Goal: Check status: Check status

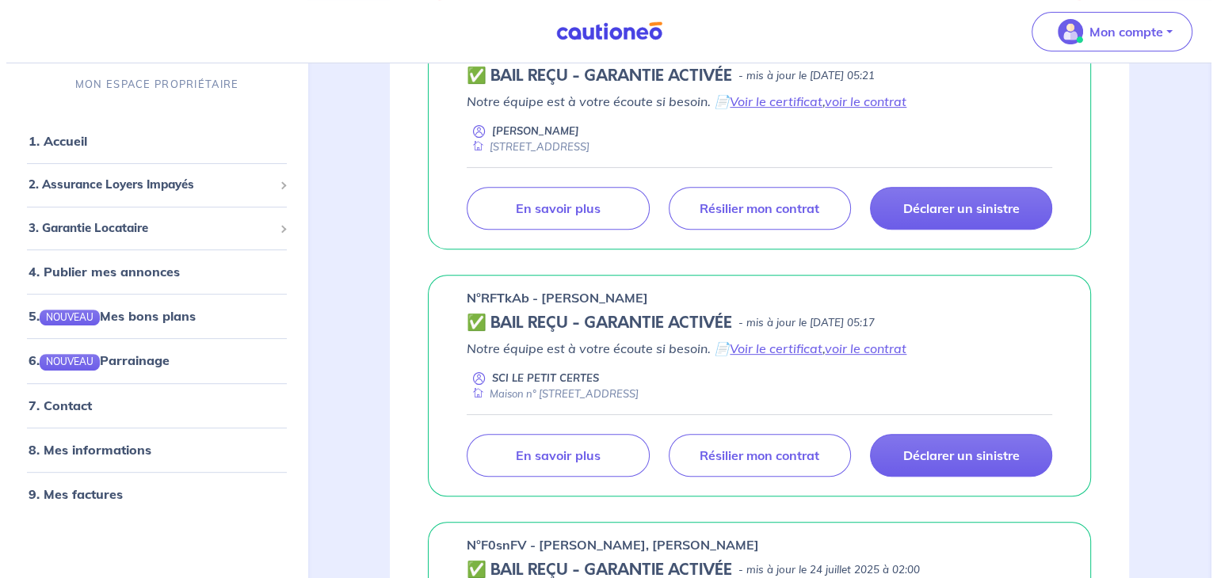
scroll to position [570, 0]
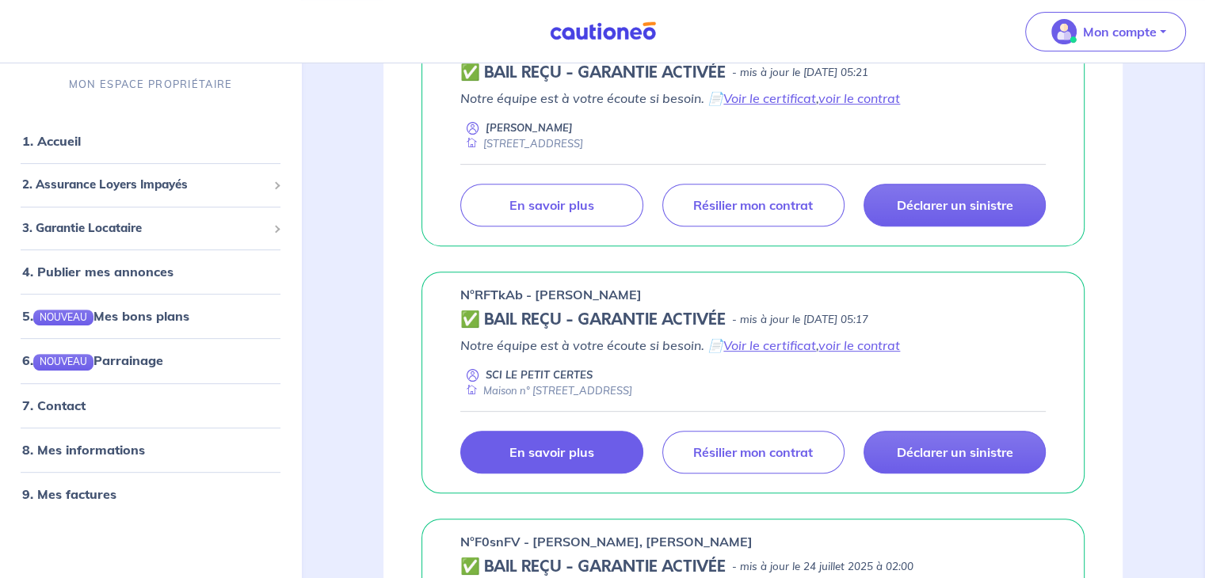
click at [581, 456] on p "En savoir plus" at bounding box center [551, 452] width 84 height 16
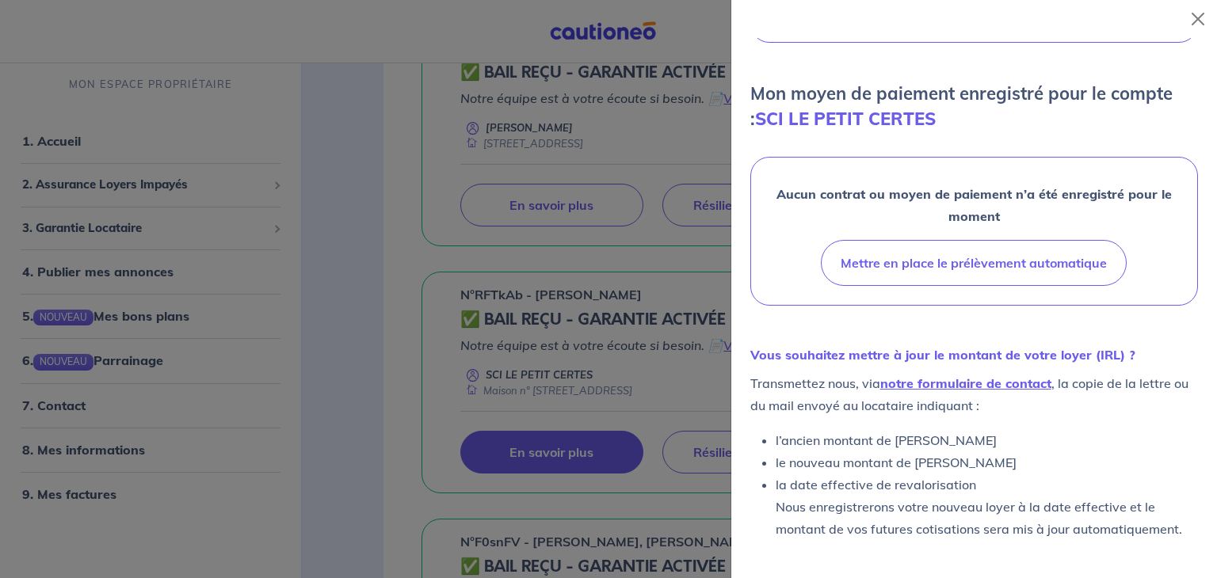
scroll to position [433, 0]
click at [1000, 383] on link "notre formulaire de contact" at bounding box center [965, 383] width 171 height 16
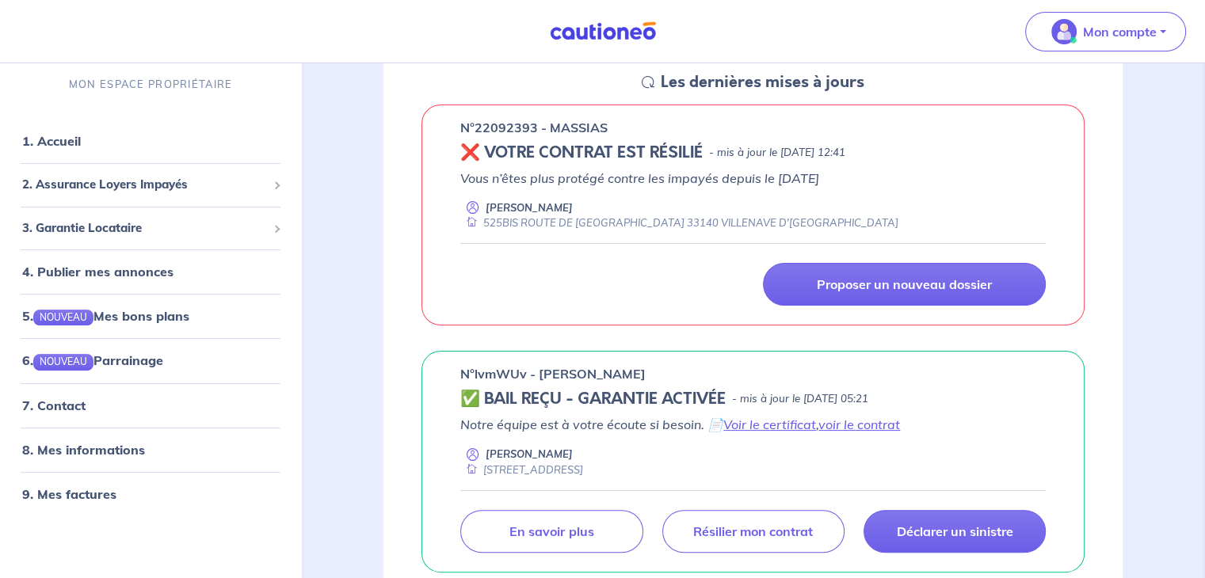
scroll to position [247, 0]
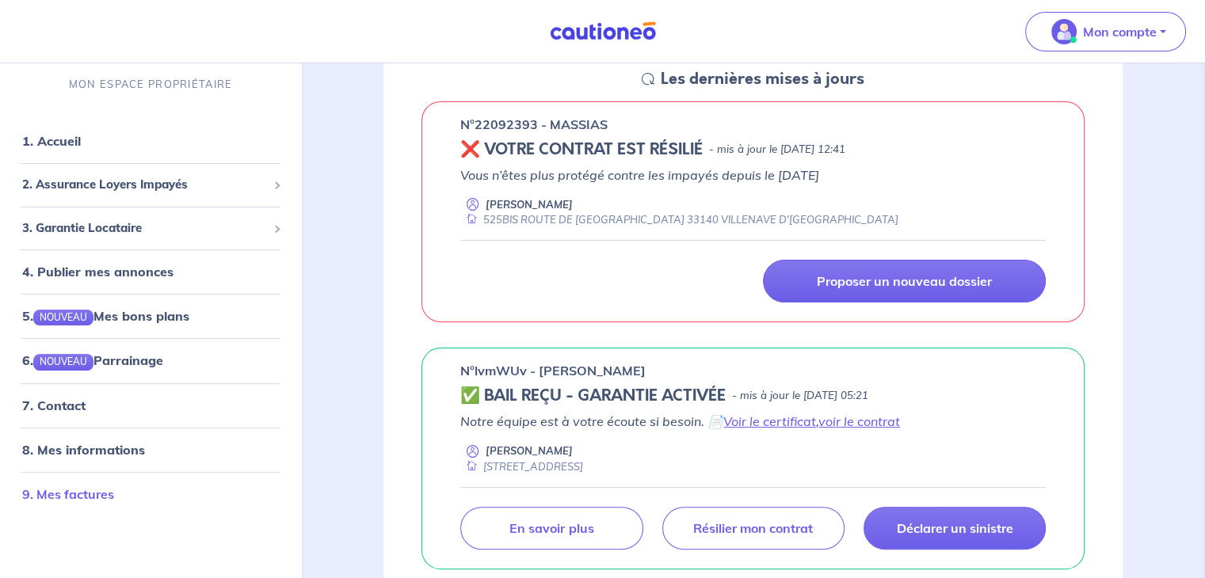
click at [63, 500] on link "9. Mes factures" at bounding box center [68, 494] width 92 height 16
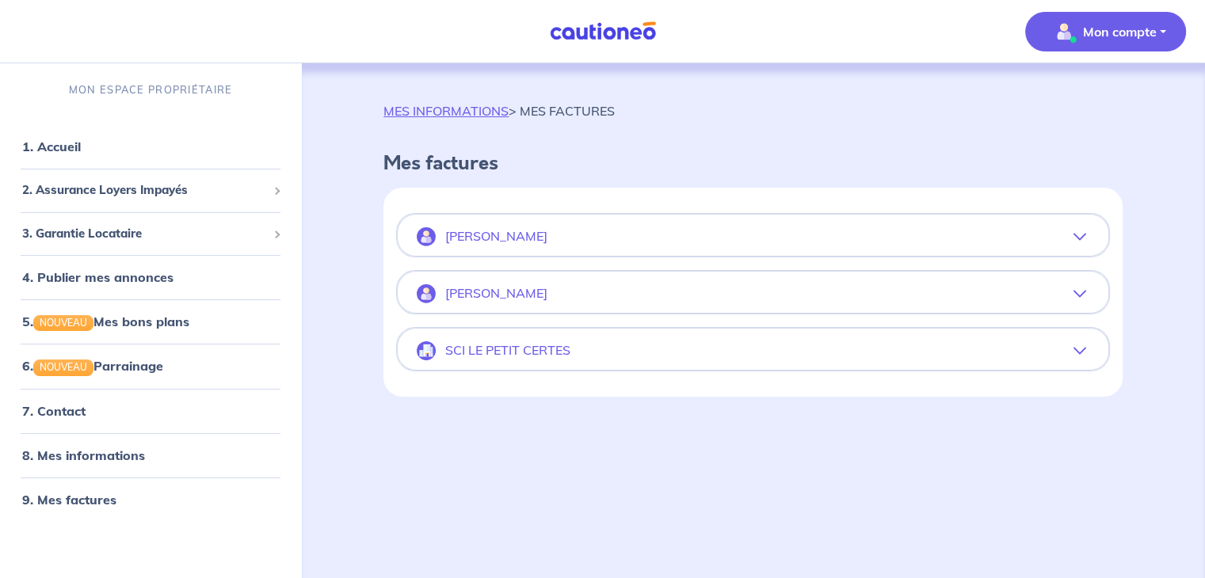
click at [1090, 349] on button "SCI LE PETIT CERTES" at bounding box center [753, 351] width 710 height 38
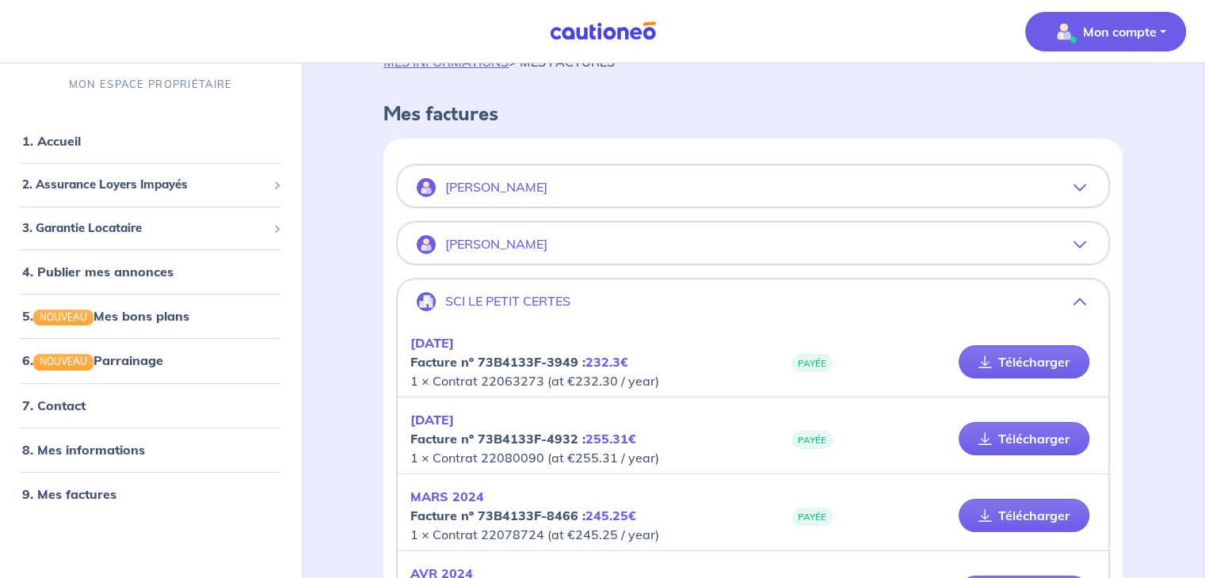
scroll to position [48, 0]
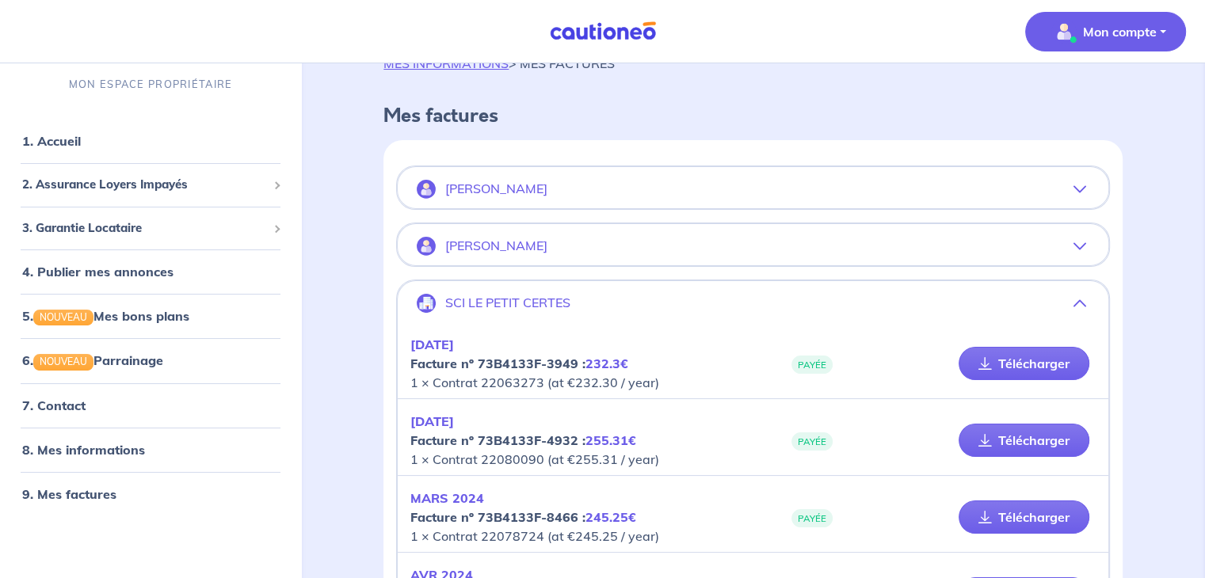
click at [1080, 187] on icon "button" at bounding box center [1079, 189] width 13 height 13
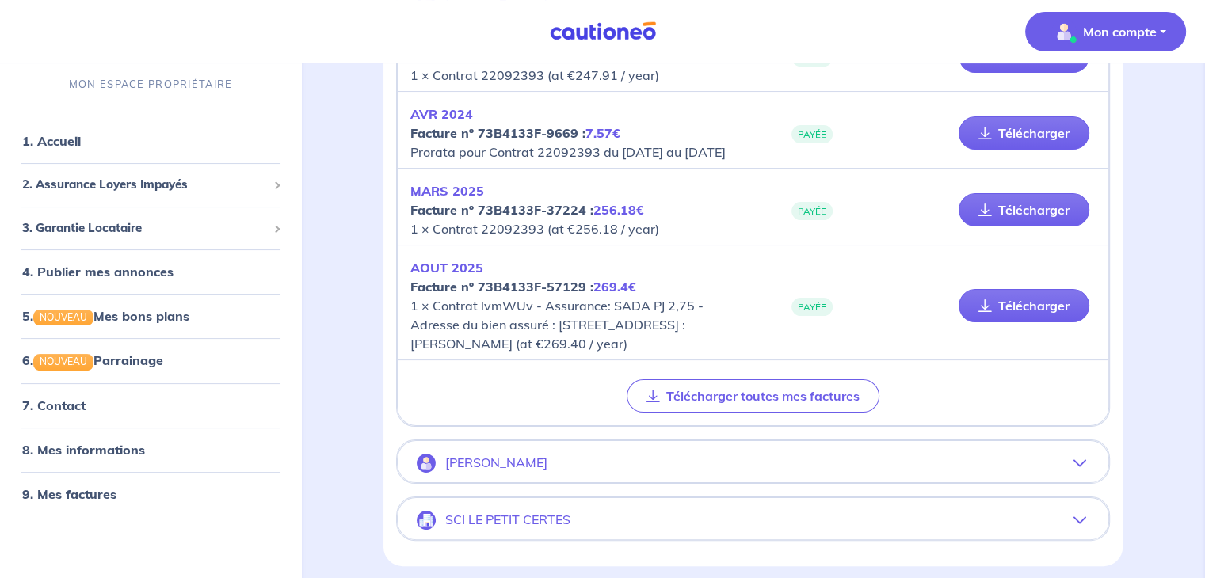
scroll to position [285, 0]
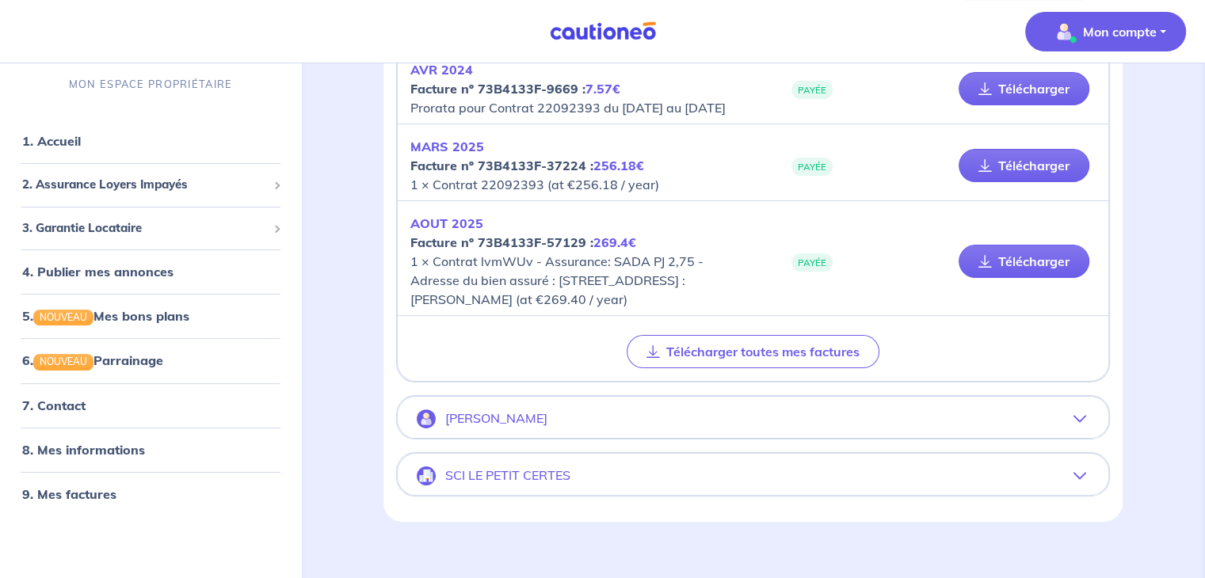
click at [1080, 425] on icon "button" at bounding box center [1079, 419] width 13 height 13
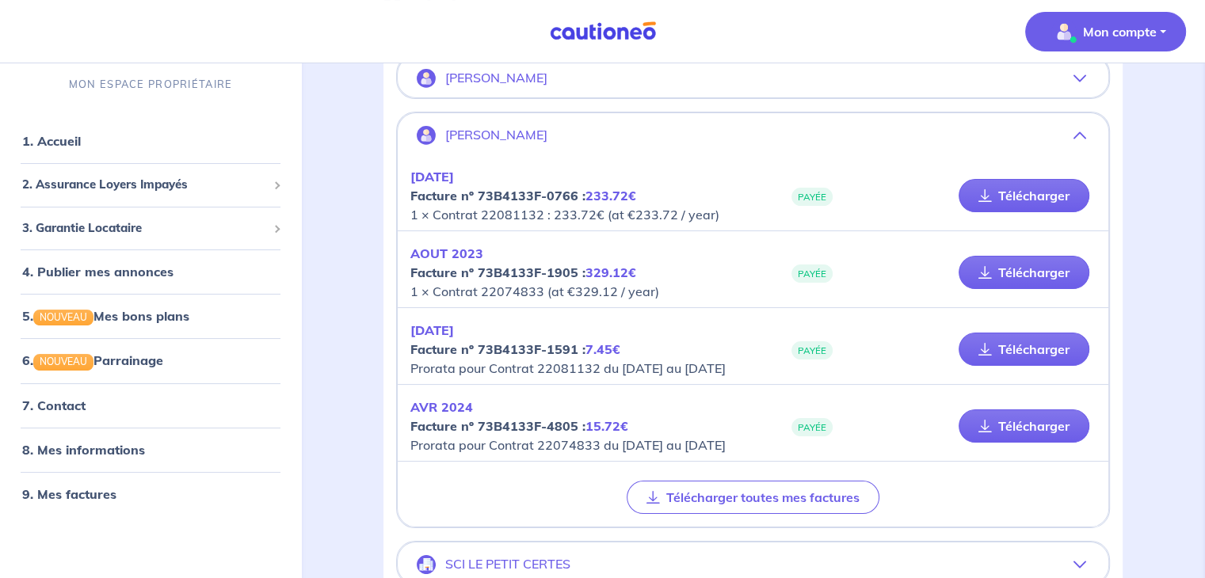
scroll to position [302, 0]
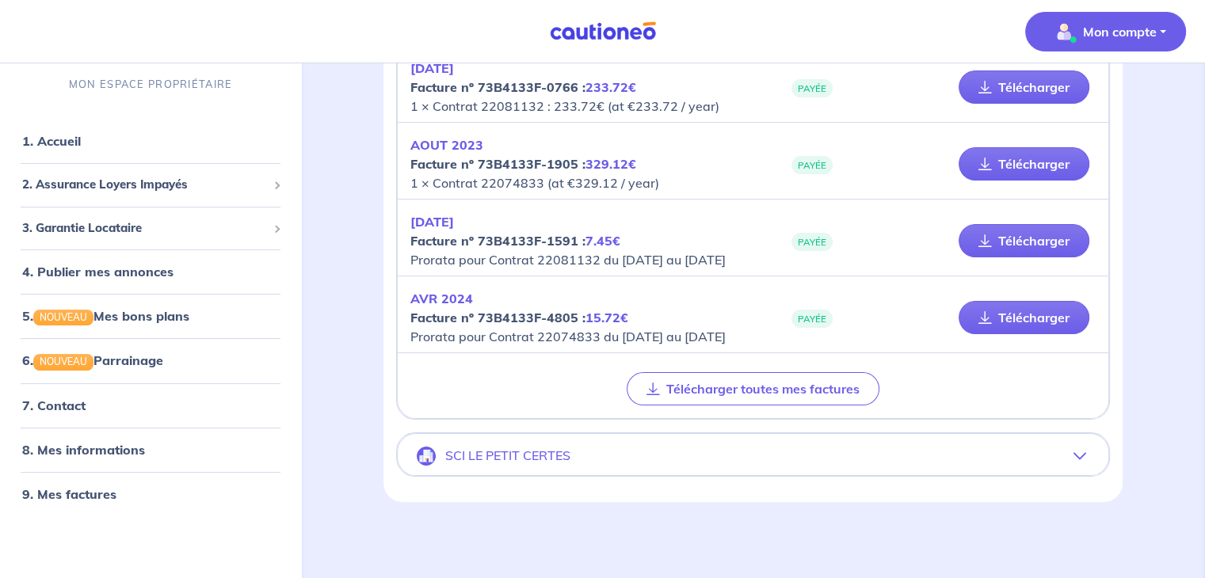
click at [1079, 457] on icon "button" at bounding box center [1079, 456] width 13 height 13
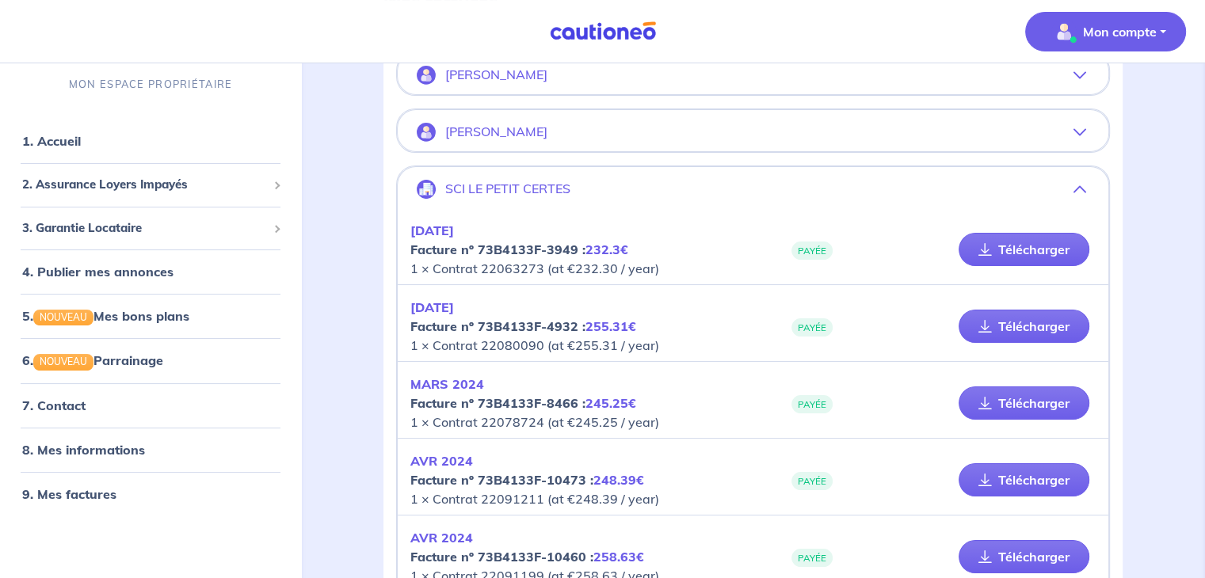
scroll to position [56, 0]
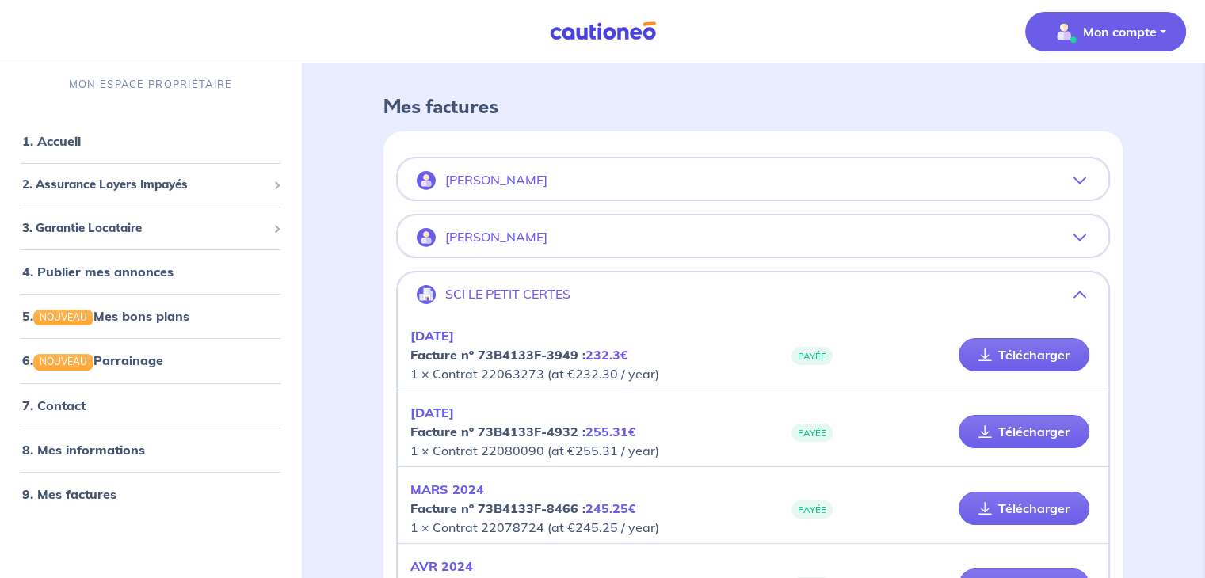
click at [1087, 181] on button "[PERSON_NAME]" at bounding box center [753, 181] width 710 height 38
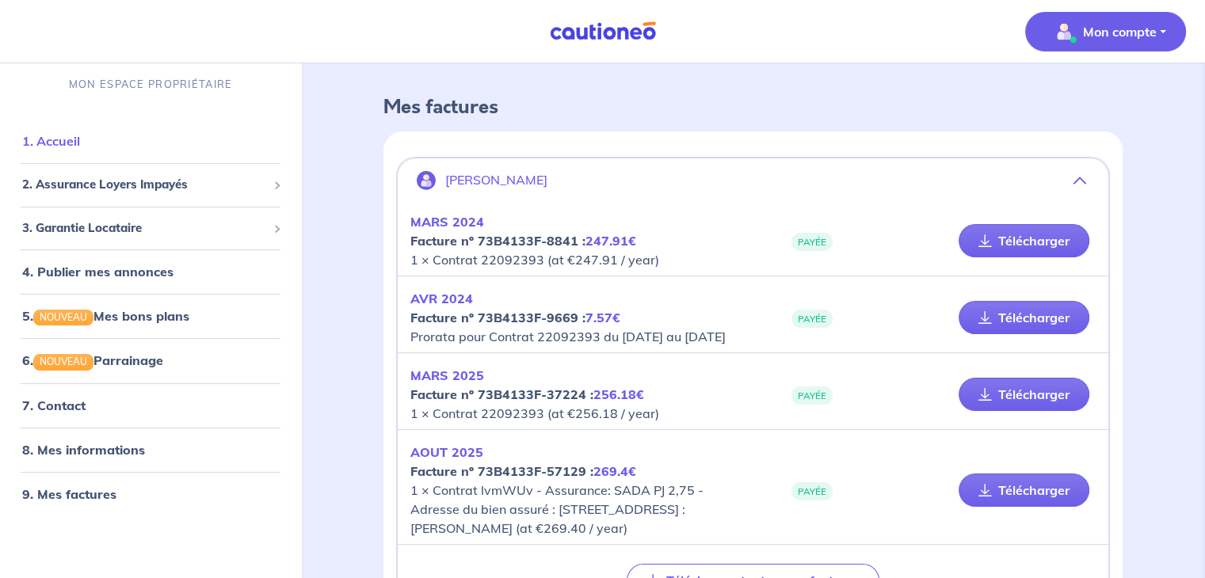
click at [80, 149] on link "1. Accueil" at bounding box center [51, 141] width 58 height 16
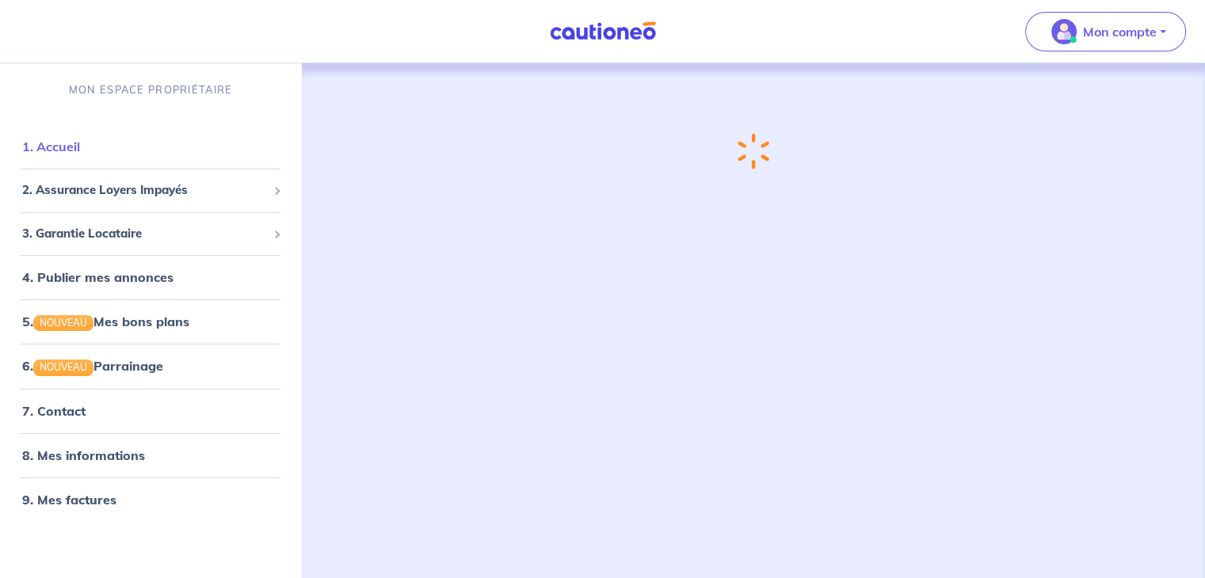
click at [80, 154] on link "1. Accueil" at bounding box center [51, 147] width 58 height 16
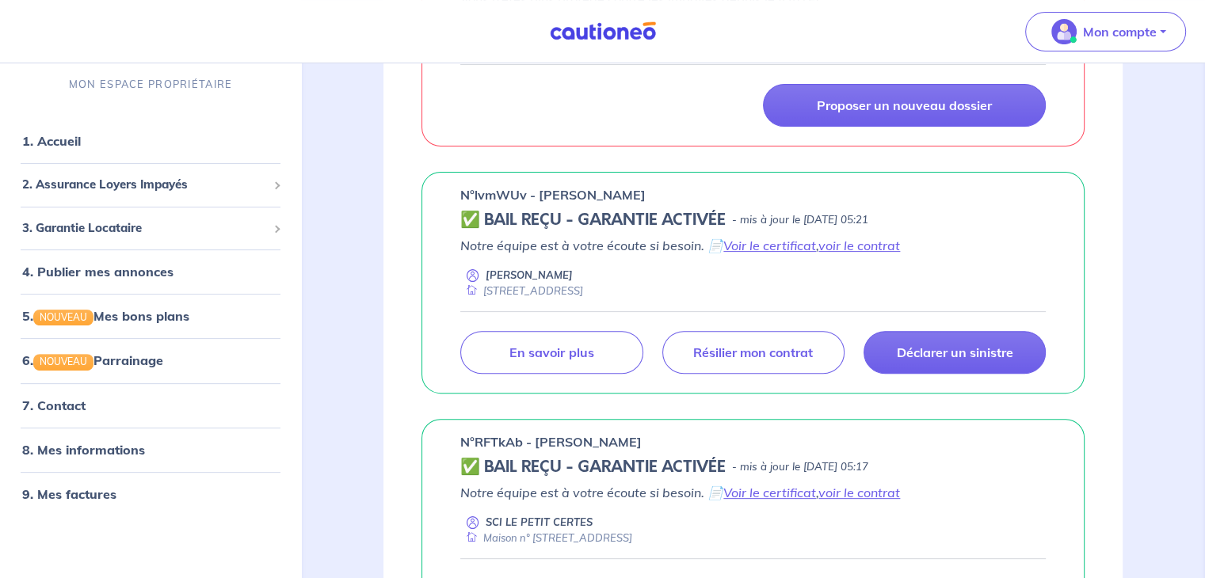
scroll to position [431, 0]
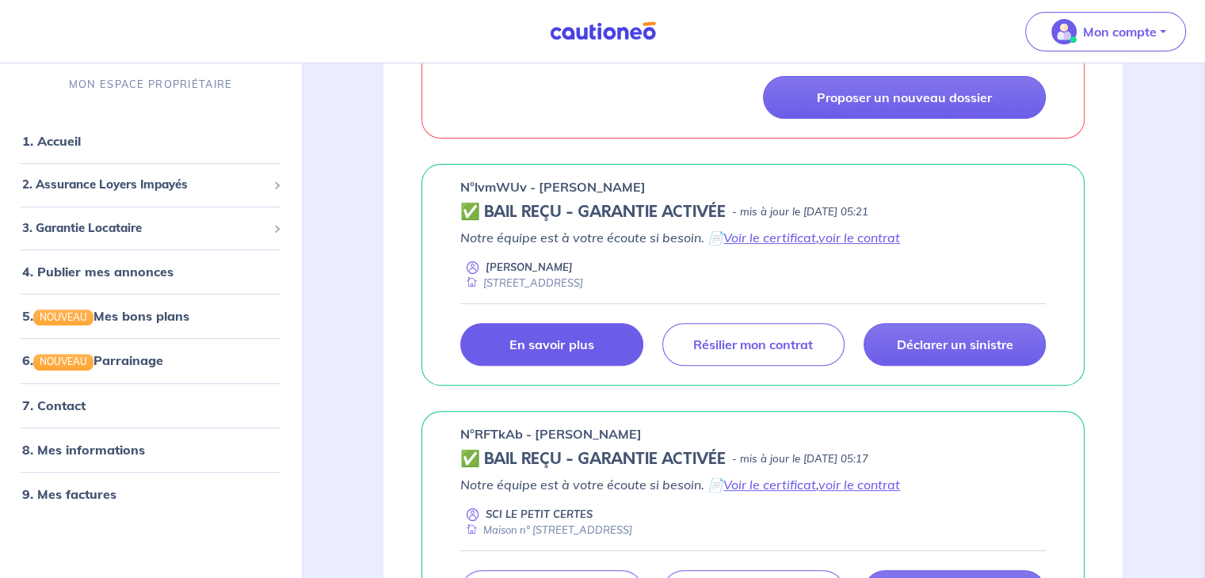
click at [601, 340] on link "En savoir plus" at bounding box center [551, 344] width 182 height 43
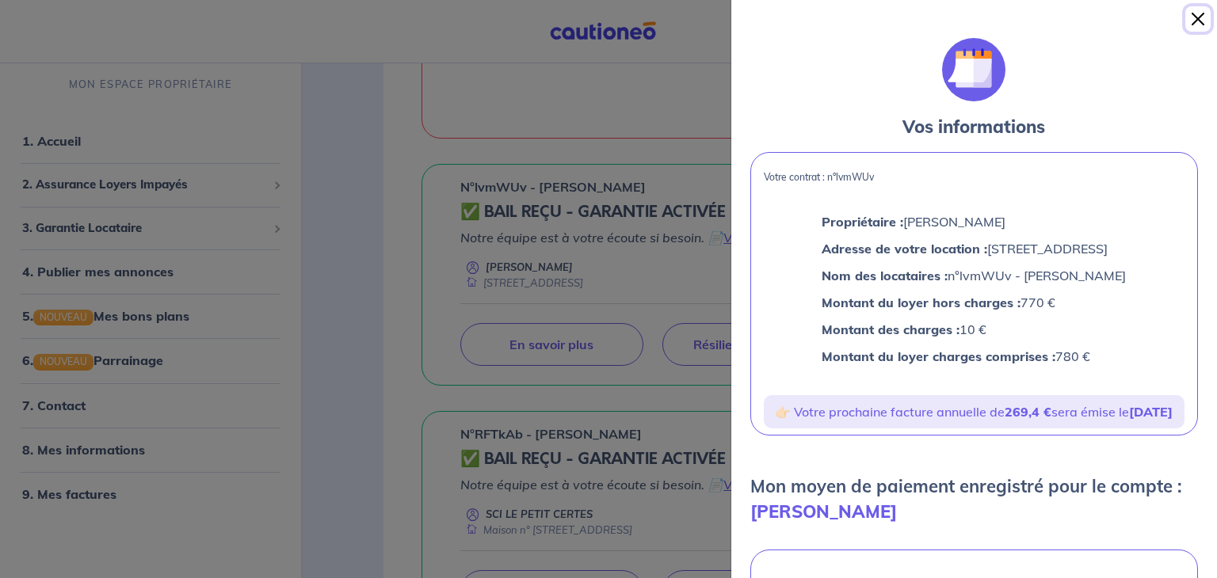
click at [1200, 13] on button "Close" at bounding box center [1197, 18] width 25 height 25
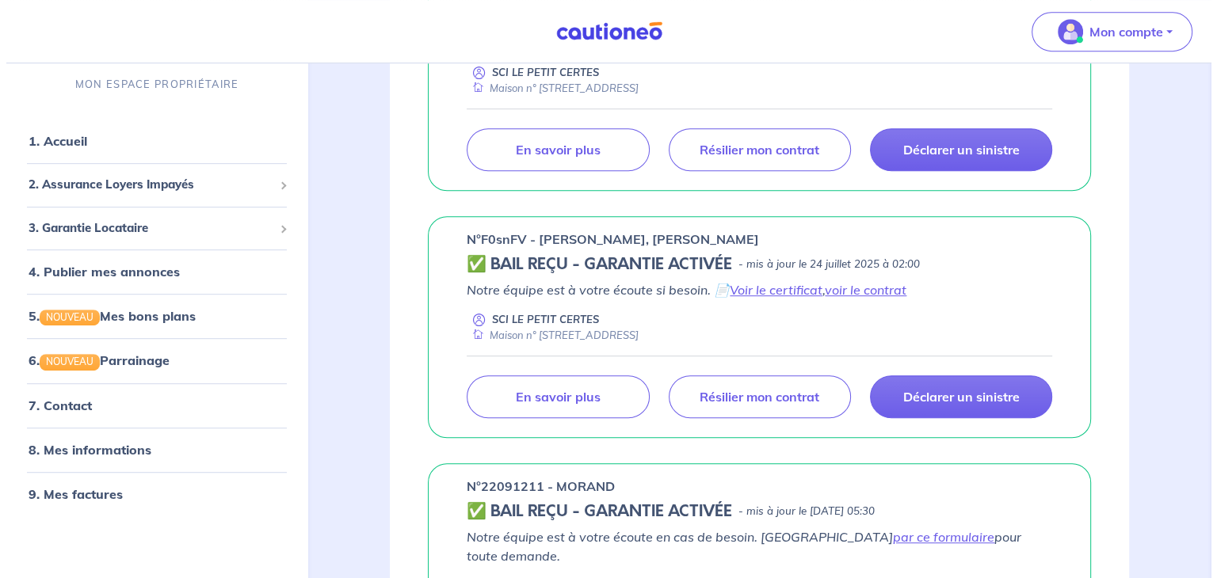
scroll to position [877, 0]
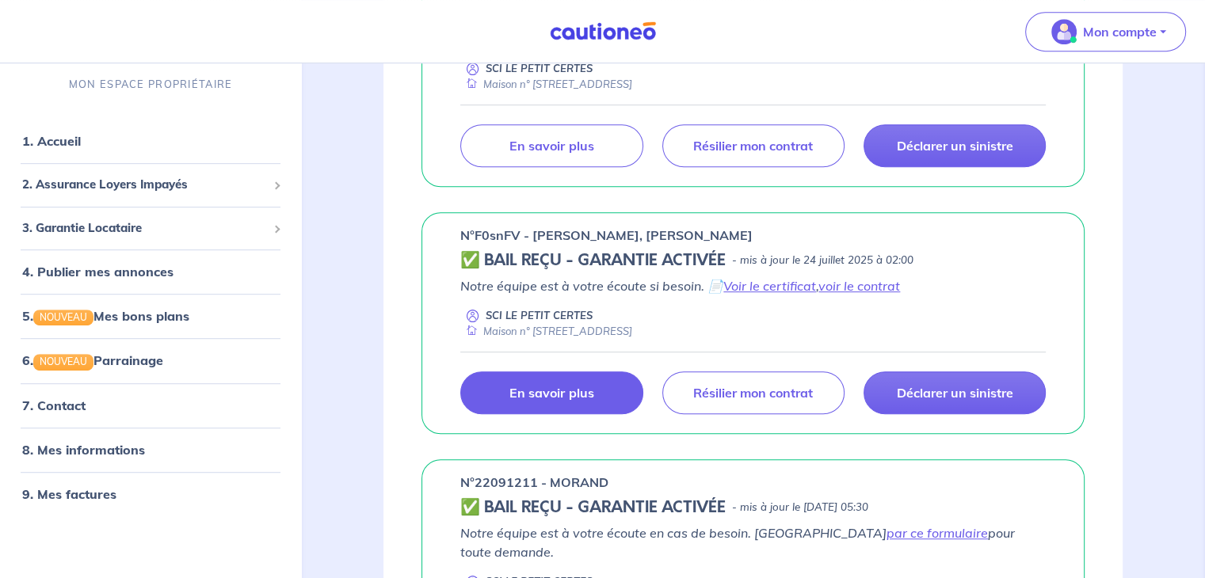
click at [606, 394] on link "En savoir plus" at bounding box center [551, 392] width 182 height 43
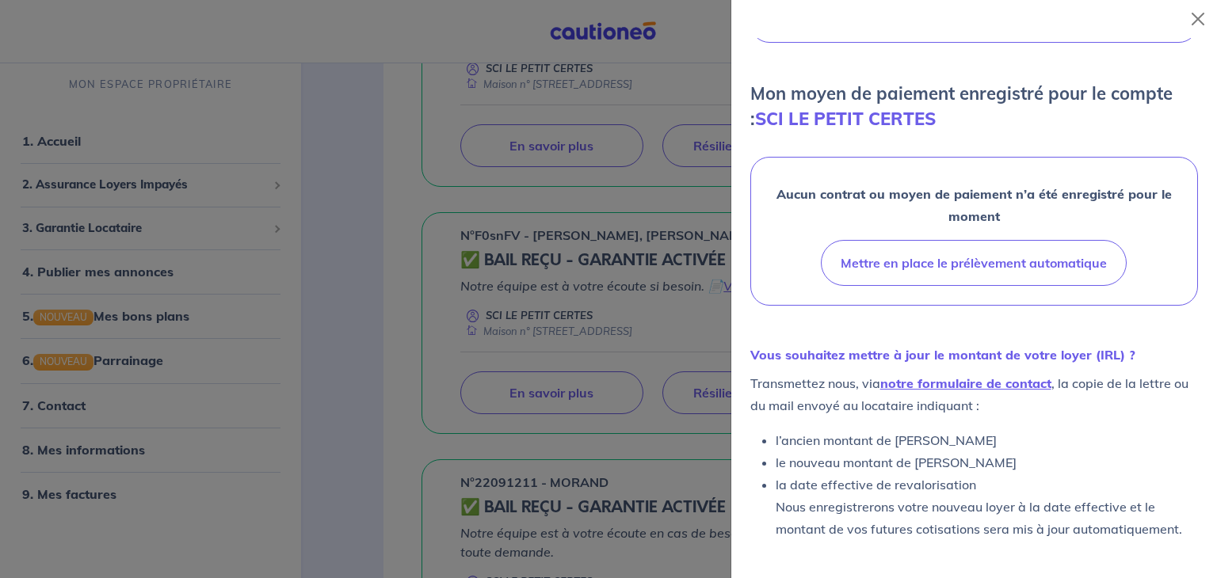
scroll to position [433, 0]
click at [943, 386] on link "notre formulaire de contact" at bounding box center [965, 383] width 171 height 16
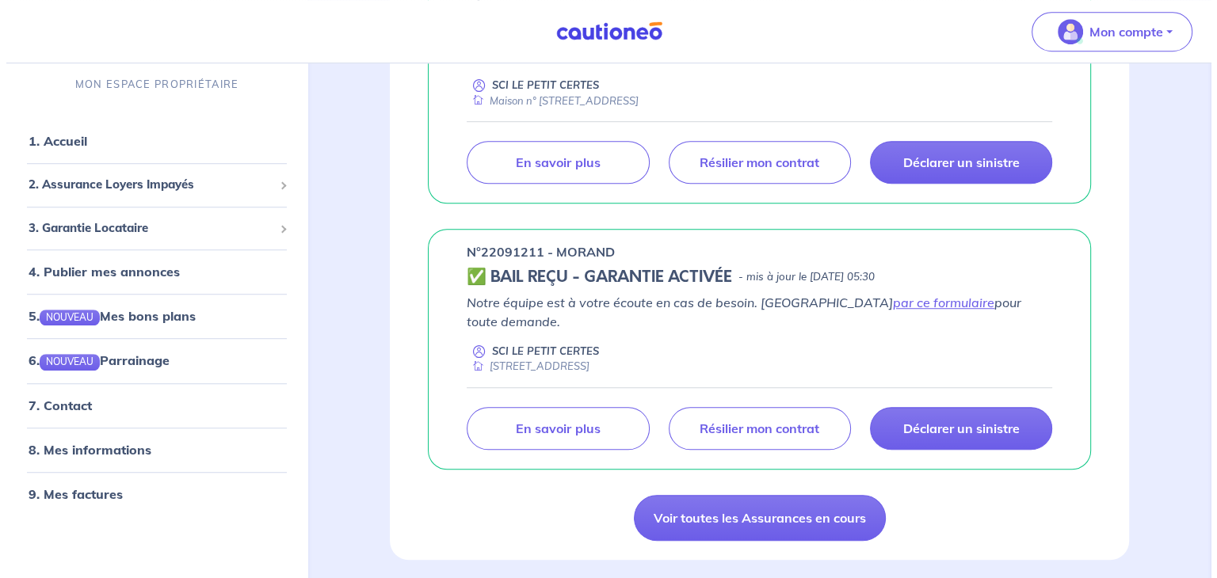
scroll to position [1111, 0]
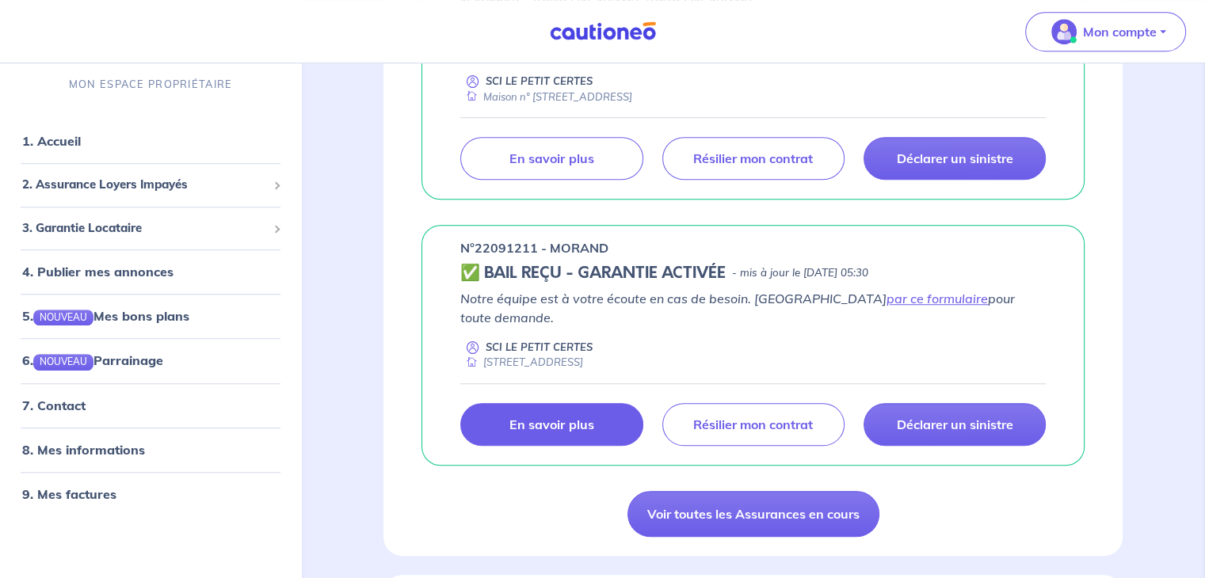
click at [545, 412] on link "En savoir plus" at bounding box center [551, 424] width 182 height 43
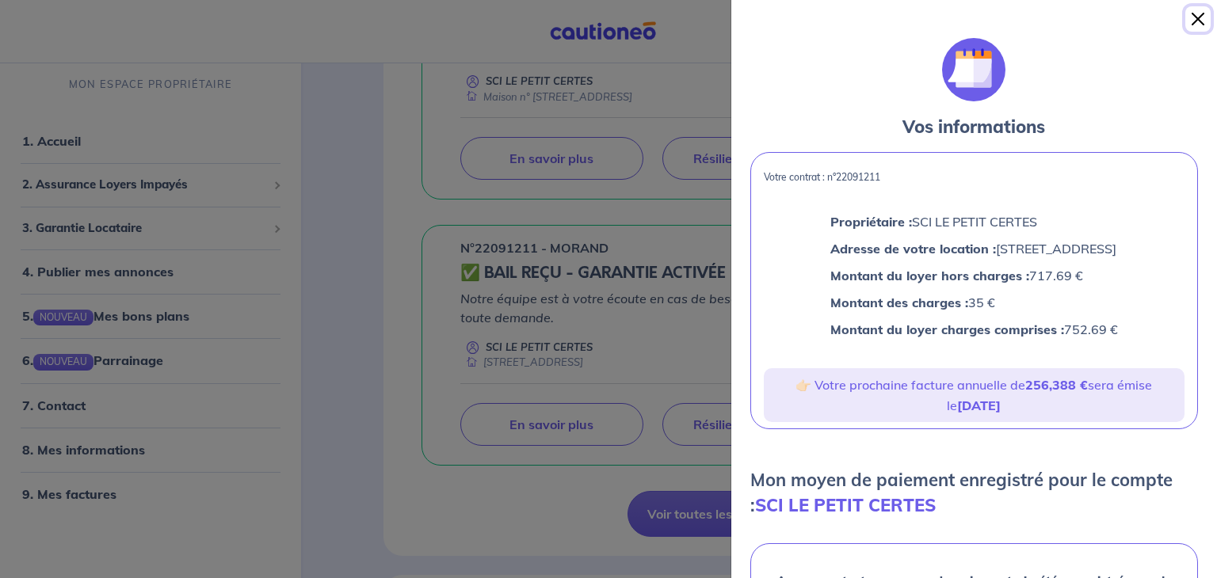
click at [1200, 16] on button "Close" at bounding box center [1197, 18] width 25 height 25
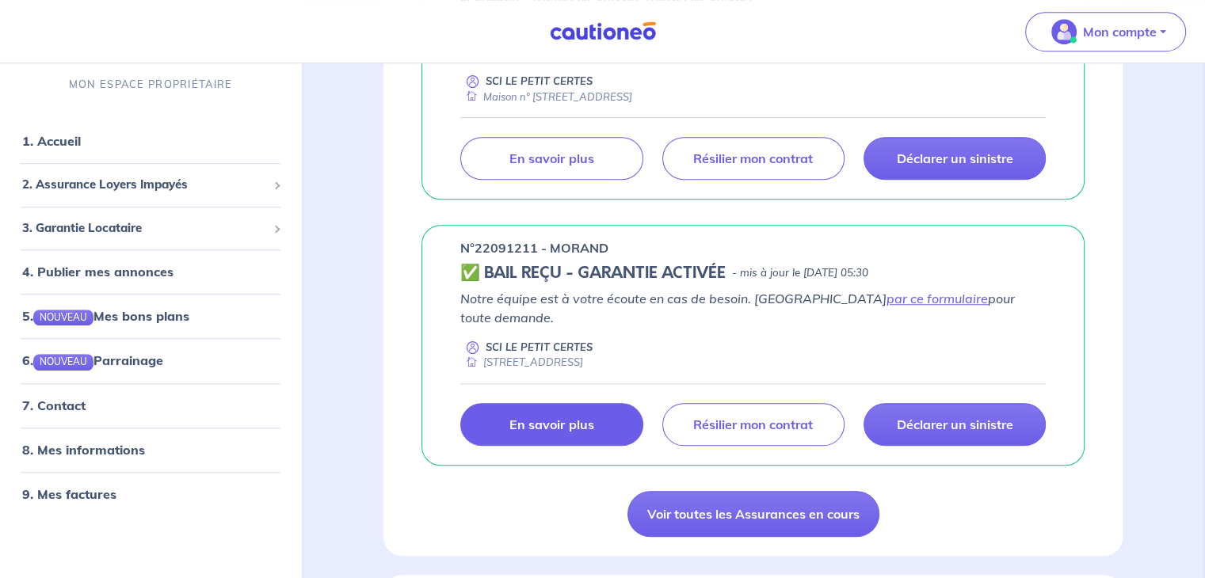
click at [497, 403] on link "En savoir plus" at bounding box center [551, 424] width 182 height 43
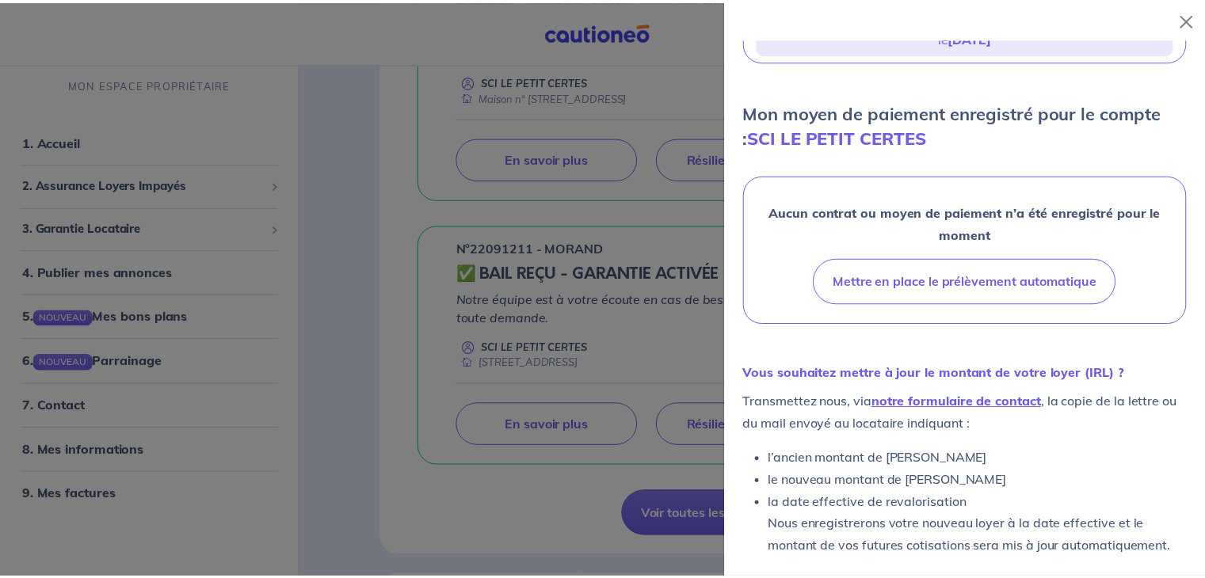
scroll to position [406, 0]
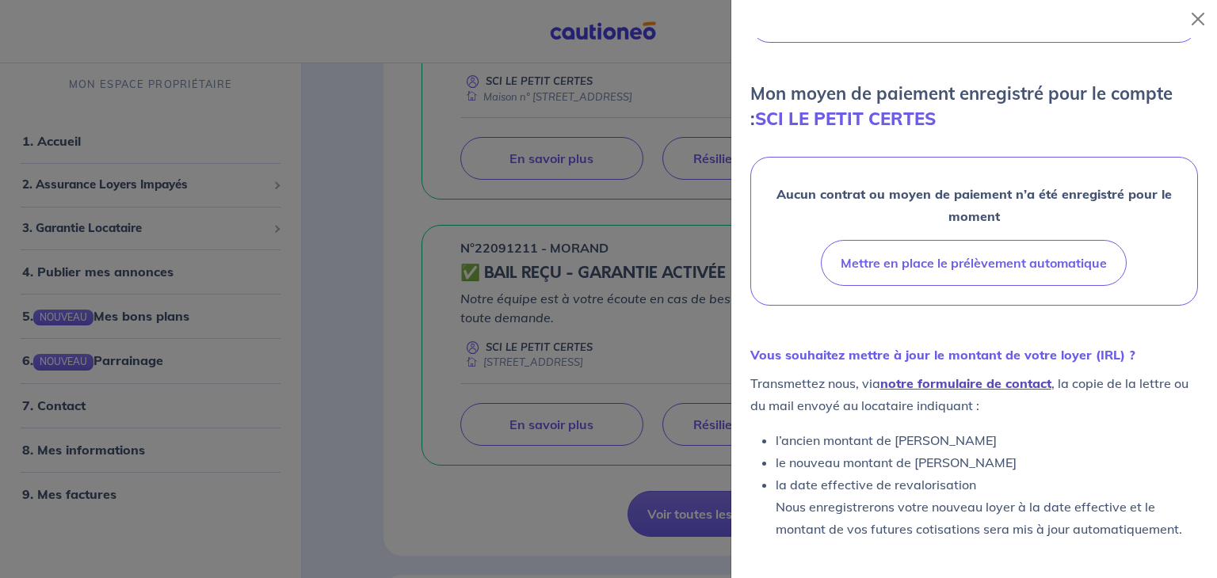
click at [962, 384] on link "notre formulaire de contact" at bounding box center [965, 383] width 171 height 16
click at [669, 489] on div at bounding box center [608, 289] width 1217 height 578
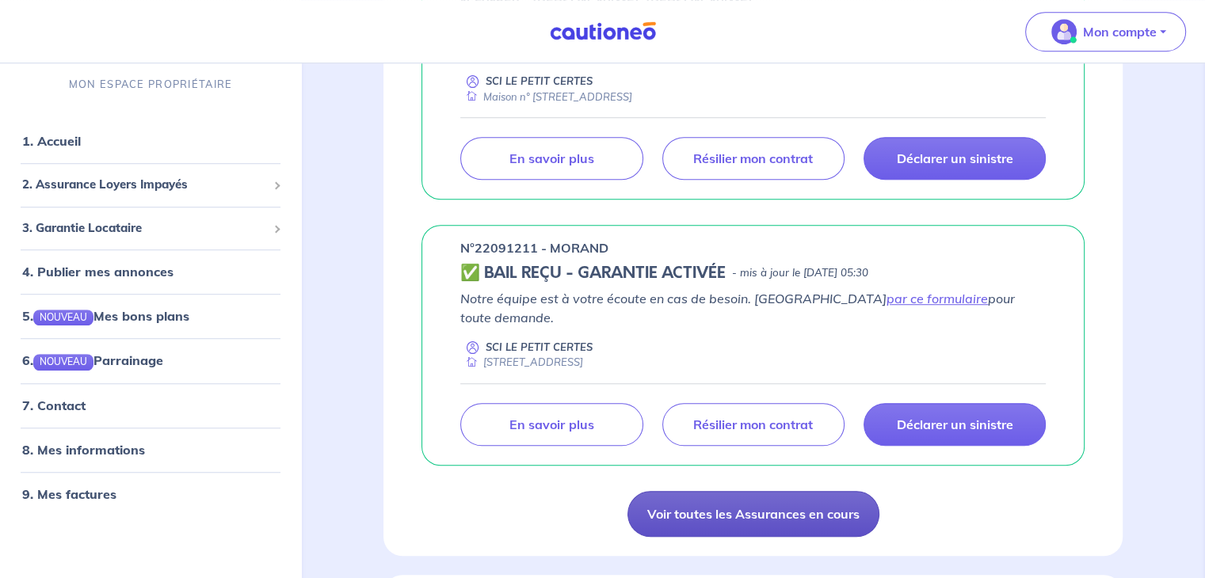
click at [669, 491] on link "Voir toutes les Assurances en cours" at bounding box center [753, 514] width 252 height 46
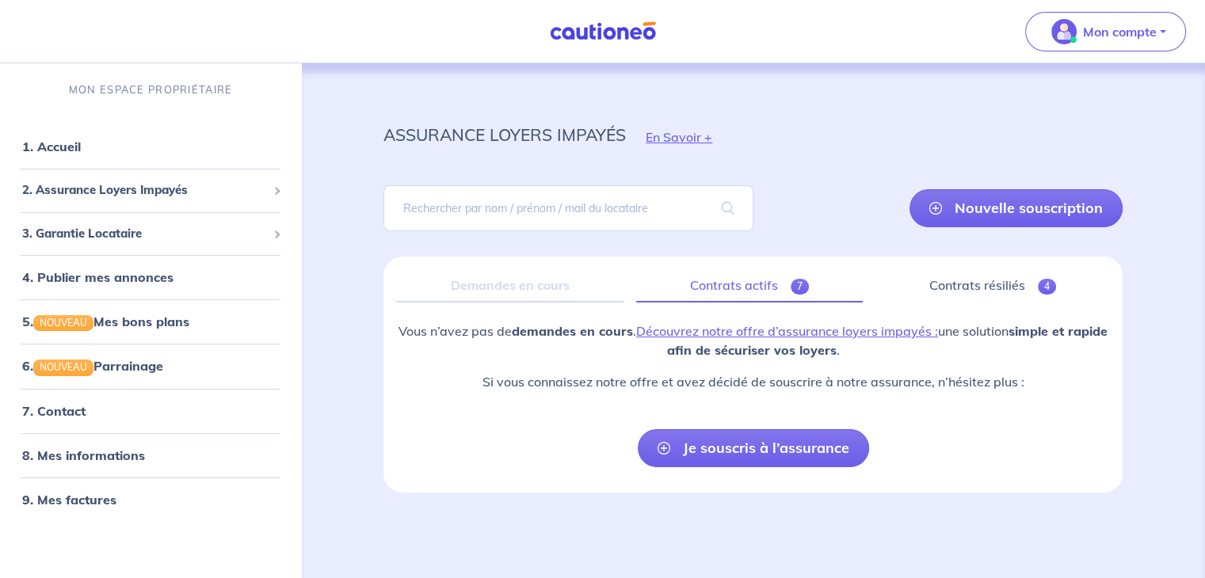
click at [730, 280] on link "Contrats actifs 7" at bounding box center [749, 285] width 227 height 33
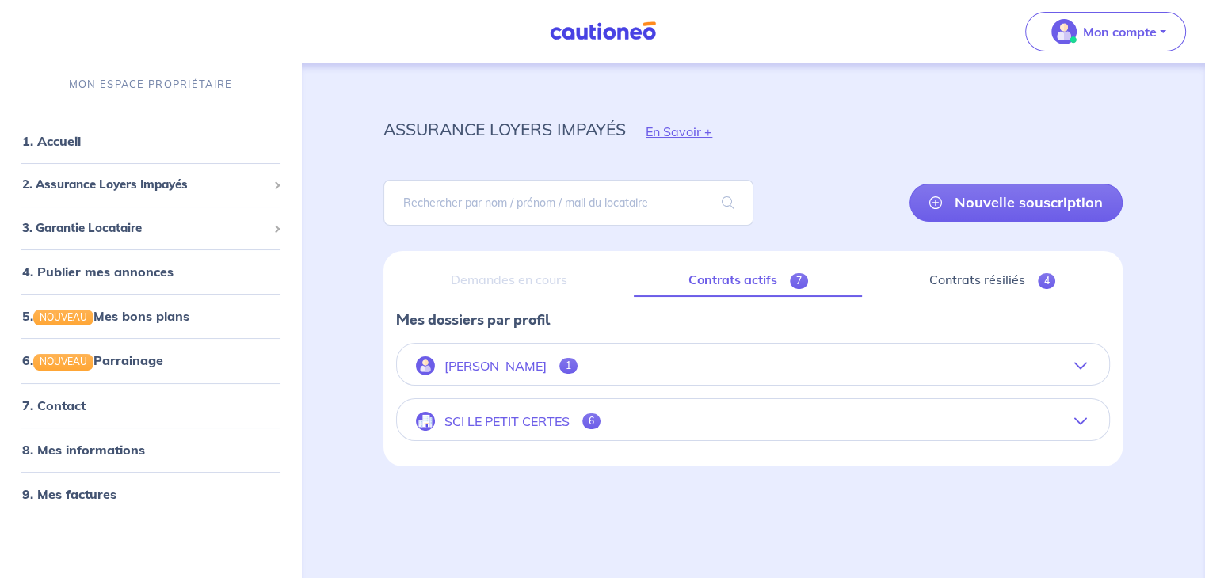
scroll to position [6, 0]
click at [1088, 417] on button "SCI LE PETIT CERTES 6" at bounding box center [753, 421] width 712 height 38
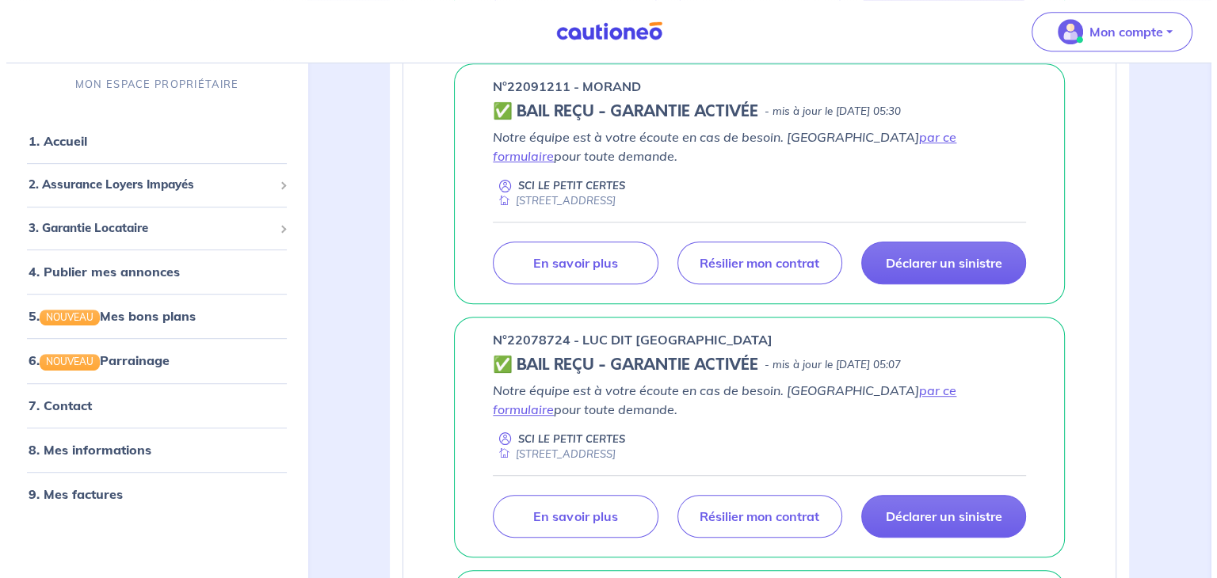
scroll to position [884, 0]
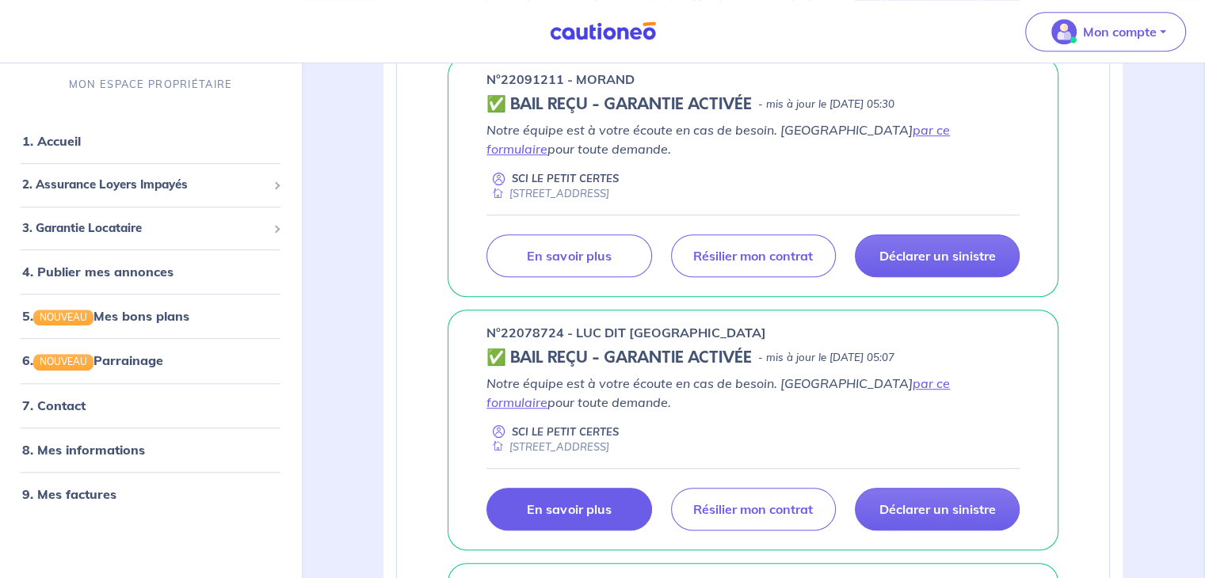
click at [547, 509] on p "En savoir plus" at bounding box center [569, 509] width 84 height 16
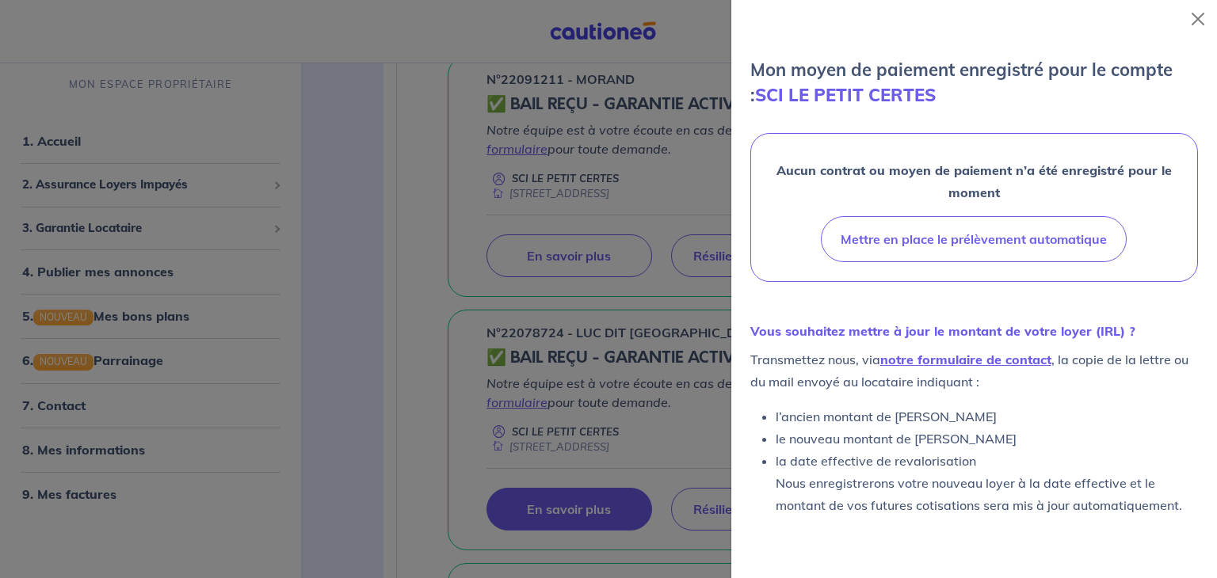
scroll to position [387, 0]
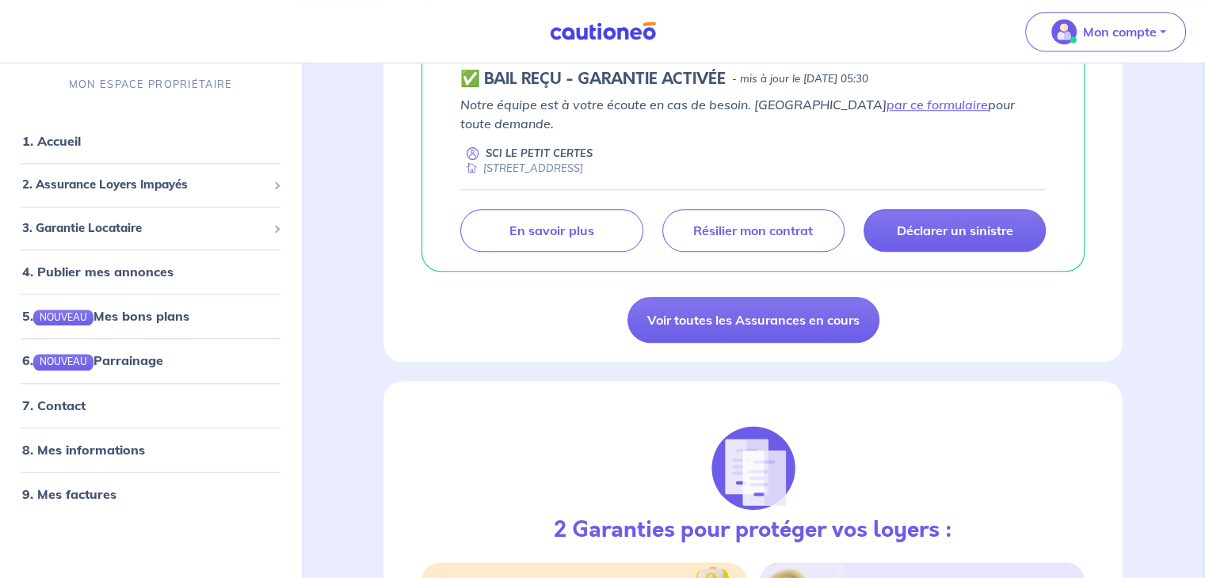
scroll to position [1309, 0]
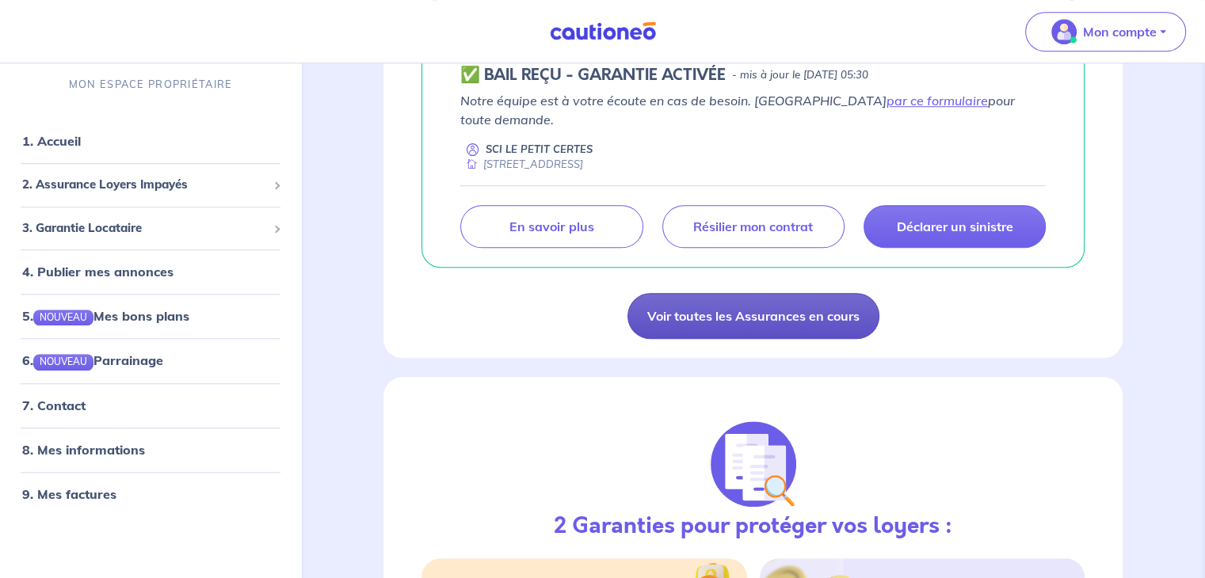
click at [816, 297] on link "Voir toutes les Assurances en cours" at bounding box center [753, 316] width 252 height 46
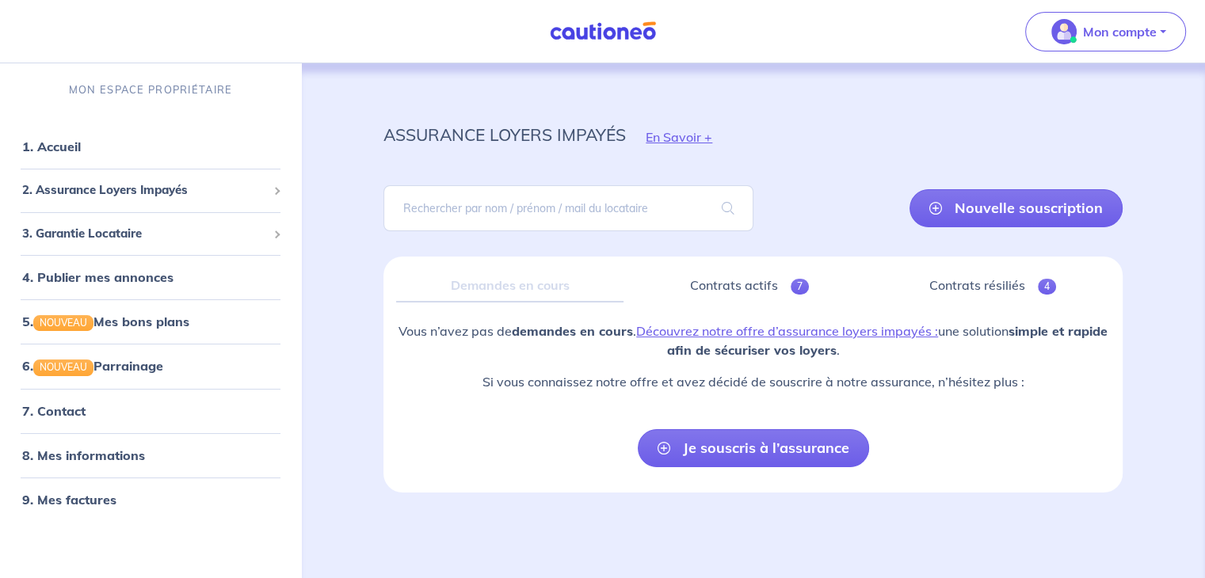
scroll to position [6, 0]
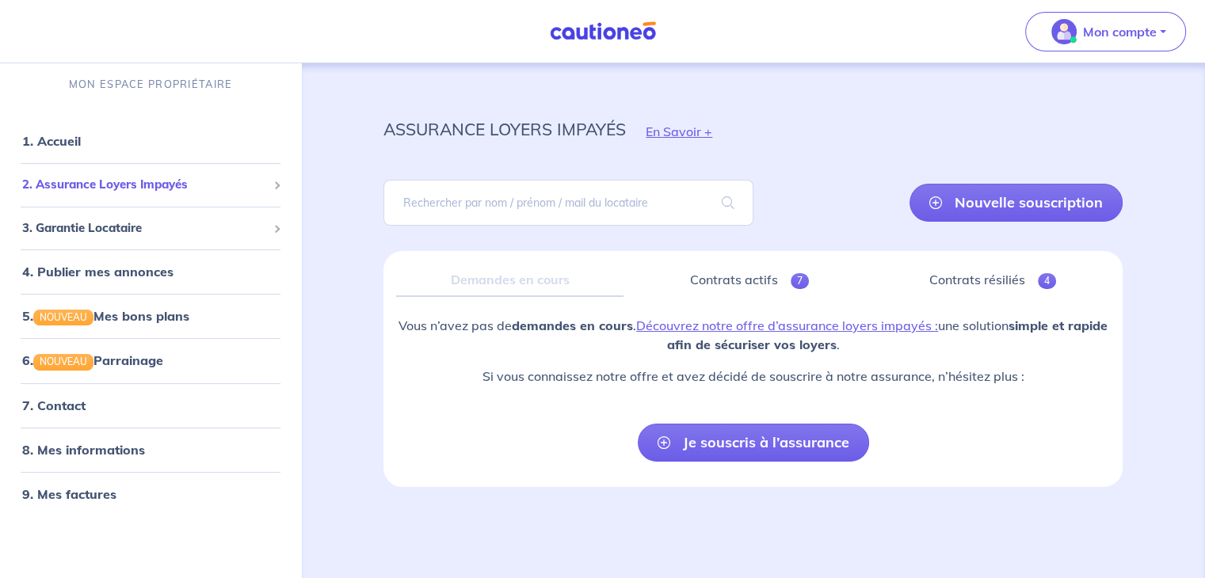
click at [174, 191] on span "2. Assurance Loyers Impayés" at bounding box center [144, 185] width 245 height 18
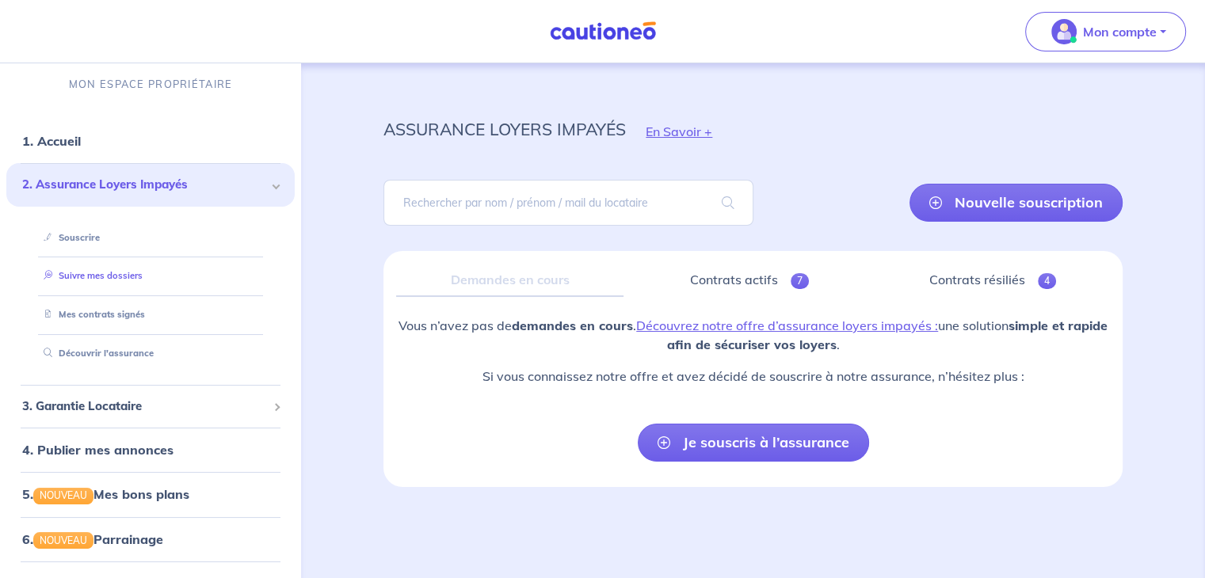
click at [143, 273] on link "Suivre mes dossiers" at bounding box center [89, 275] width 105 height 11
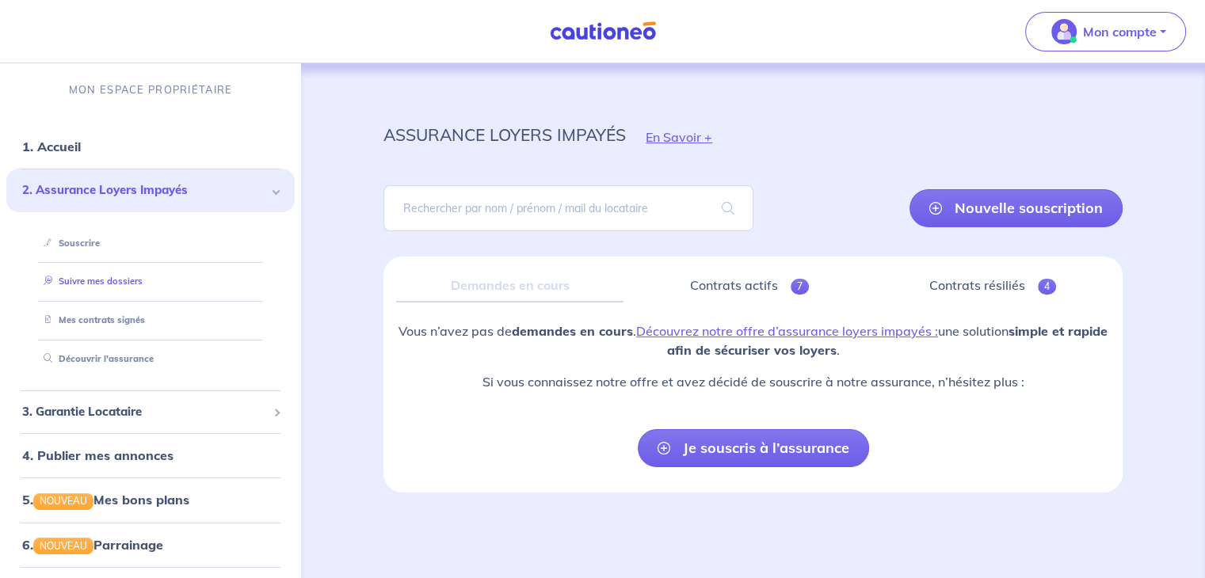
click at [78, 277] on link "Suivre mes dossiers" at bounding box center [89, 281] width 105 height 11
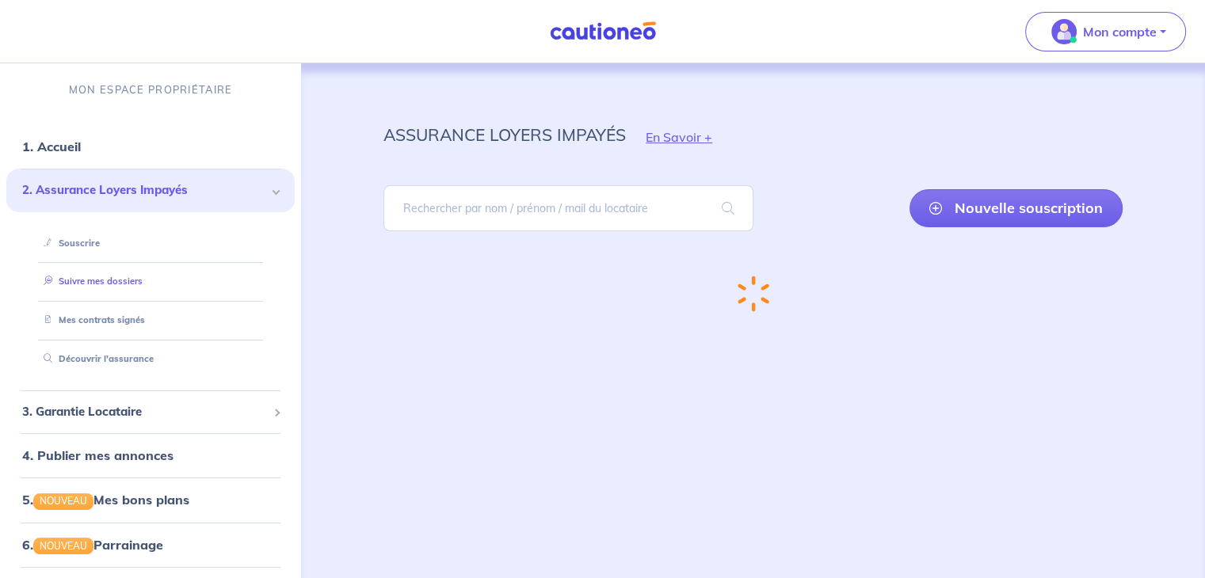
click at [78, 277] on link "Suivre mes dossiers" at bounding box center [89, 281] width 105 height 11
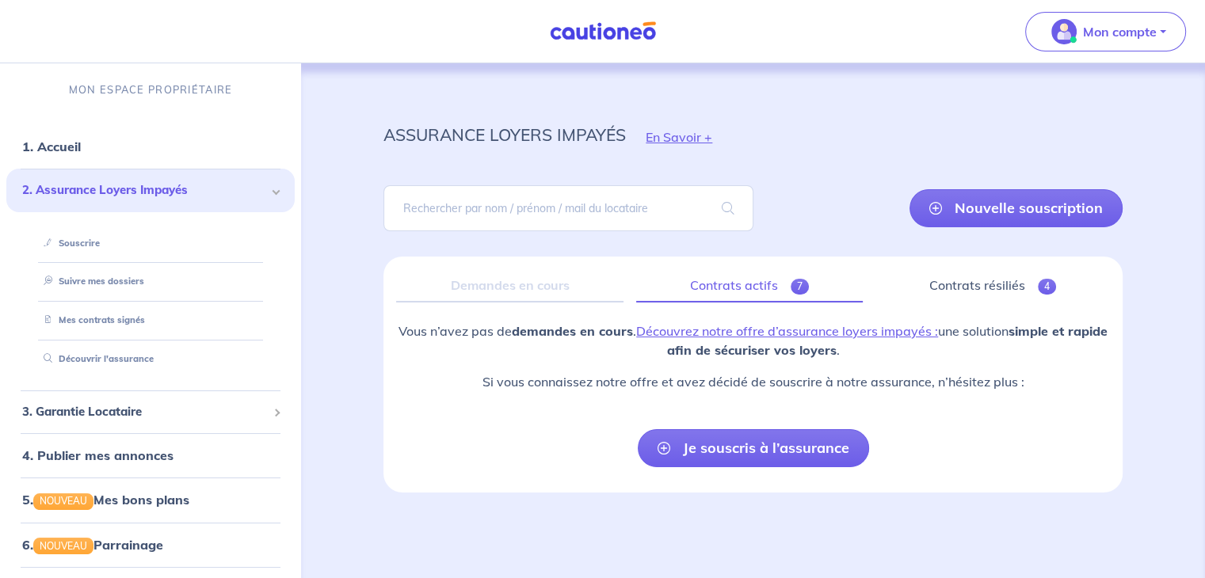
click at [730, 291] on link "Contrats actifs 7" at bounding box center [749, 285] width 227 height 33
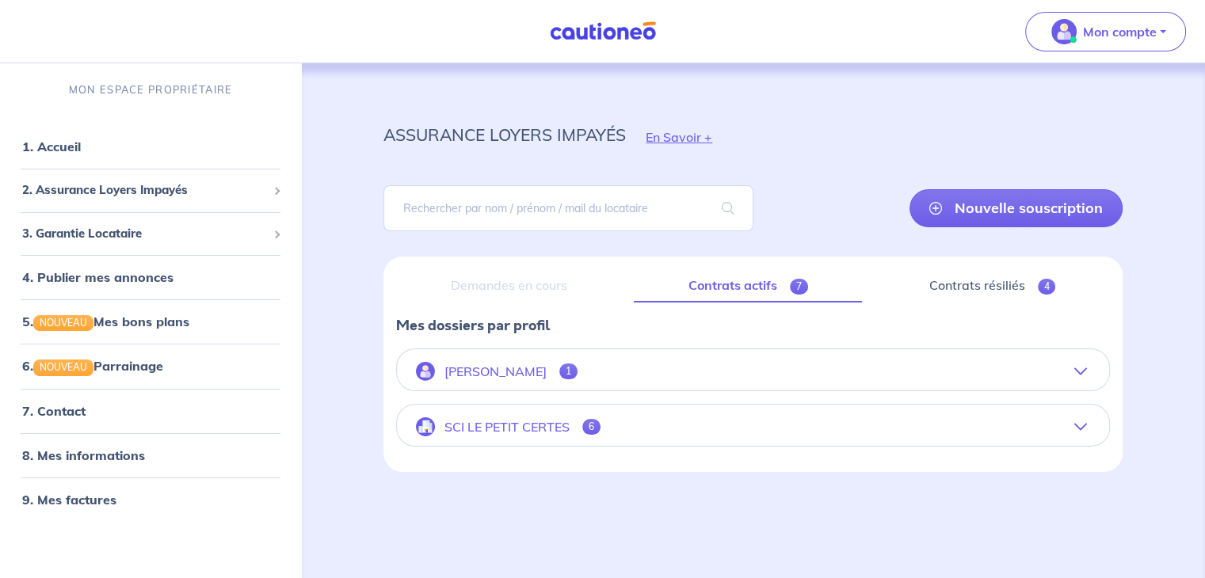
scroll to position [6, 0]
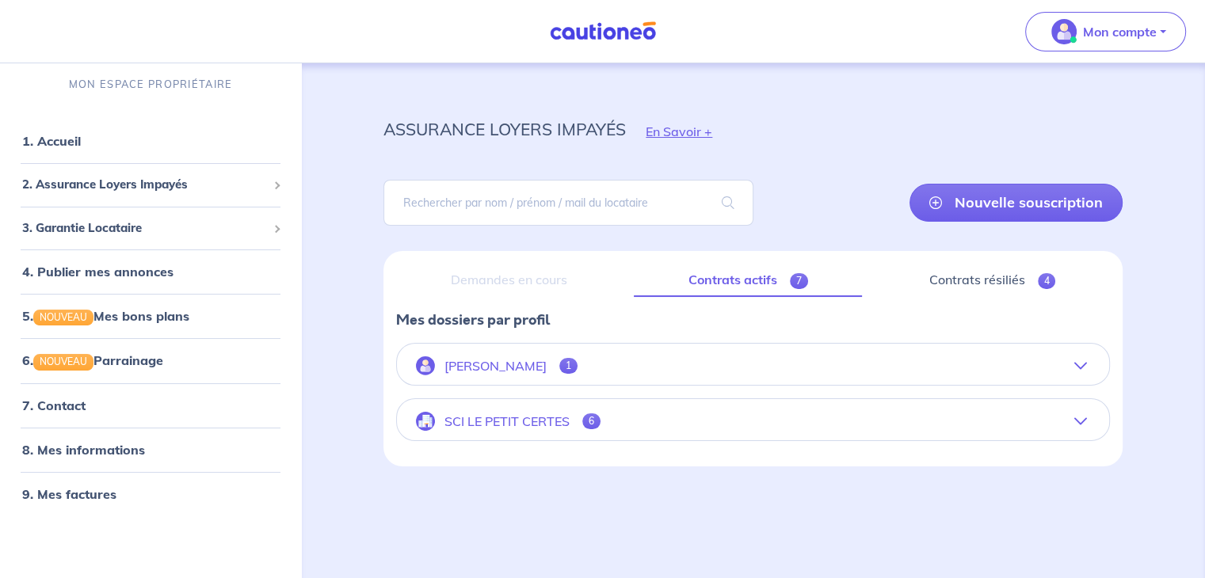
click at [1087, 419] on button "SCI LE PETIT CERTES 6" at bounding box center [753, 421] width 712 height 38
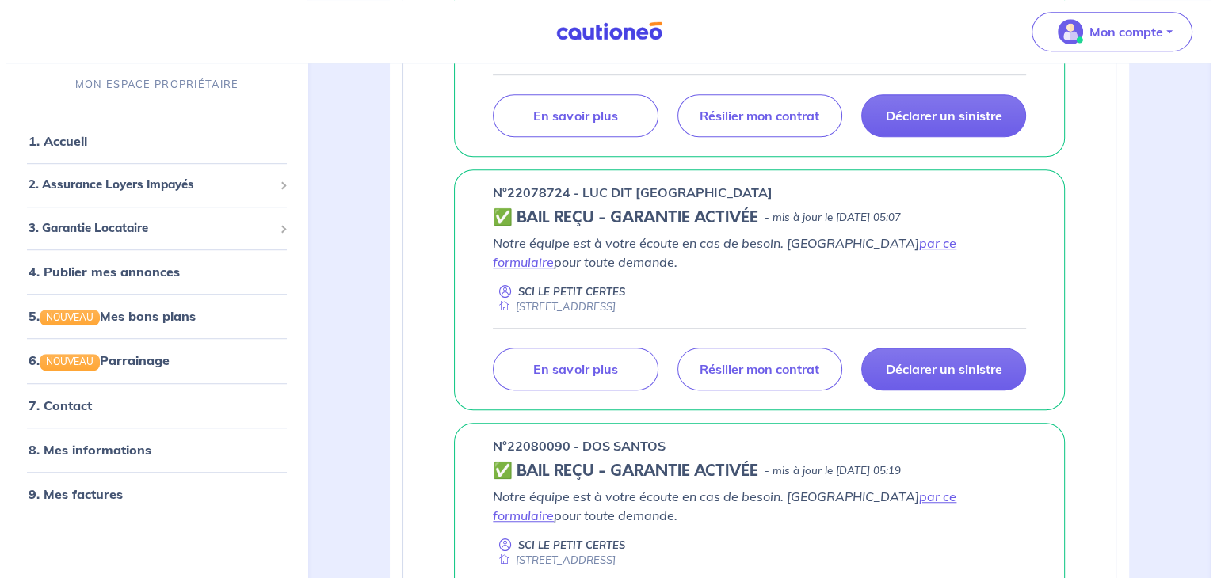
scroll to position [1031, 0]
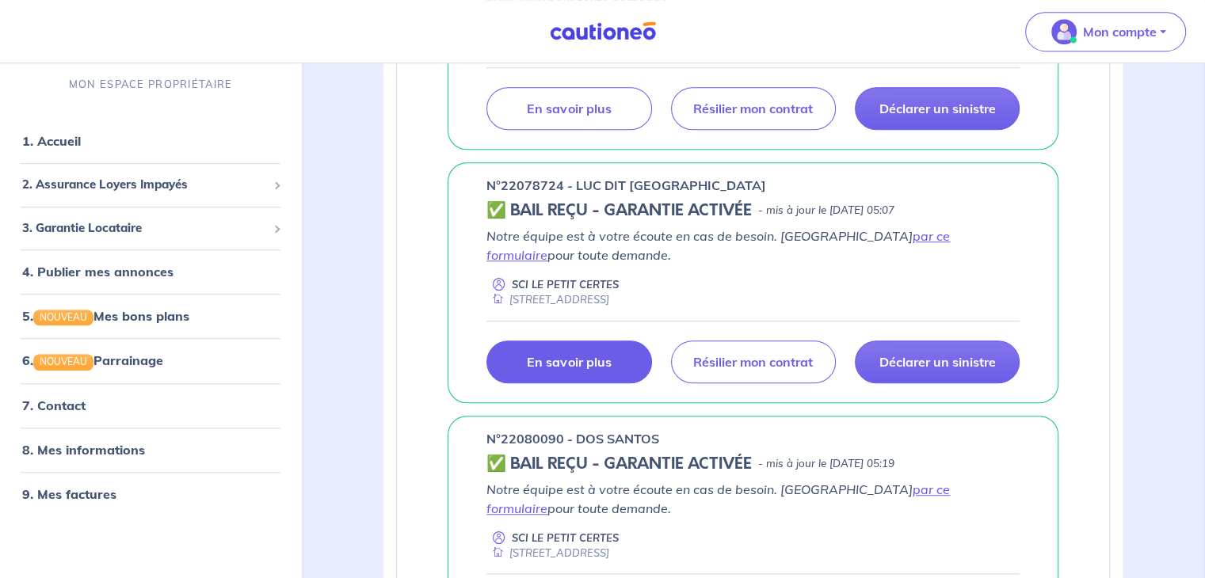
click at [537, 362] on p "En savoir plus" at bounding box center [569, 362] width 84 height 16
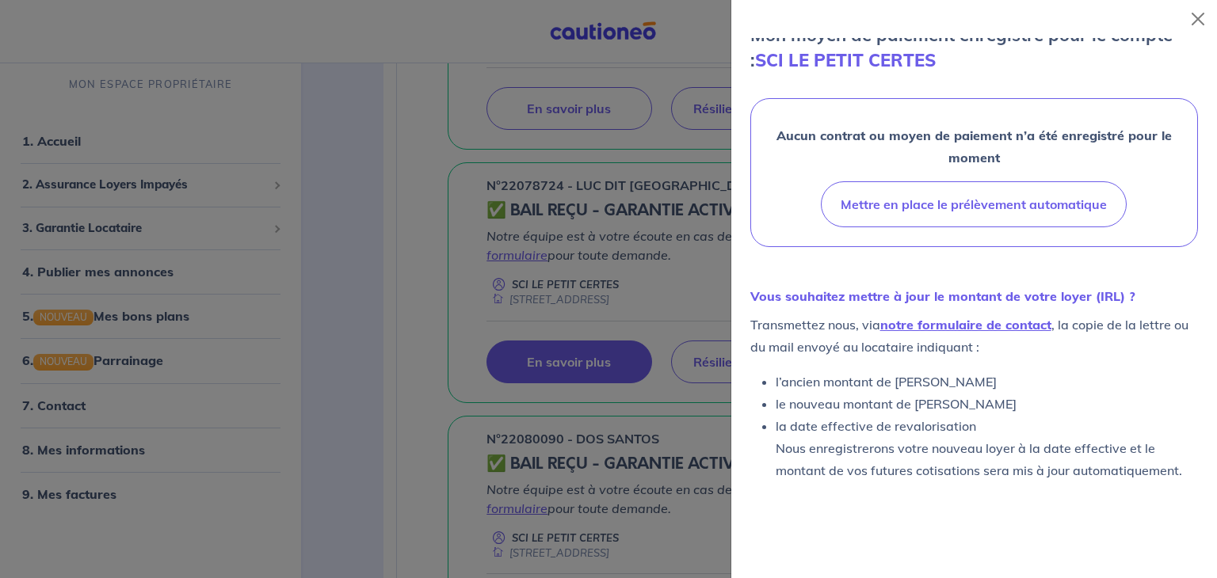
scroll to position [432, 0]
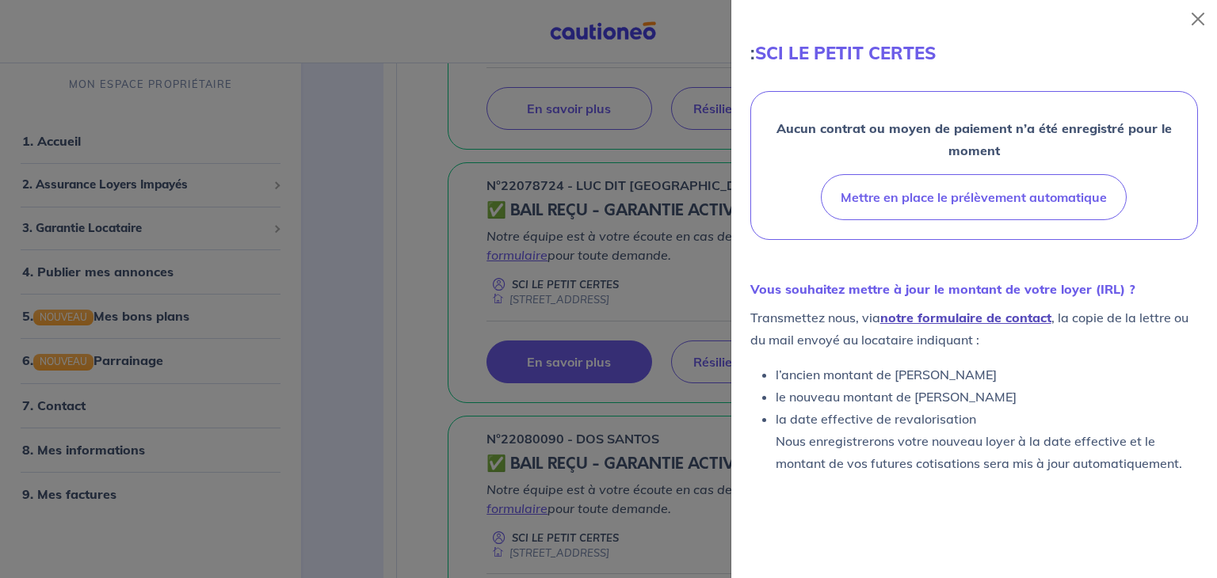
click at [931, 326] on link "notre formulaire de contact" at bounding box center [965, 318] width 171 height 16
click at [1203, 23] on button "Close" at bounding box center [1197, 18] width 25 height 25
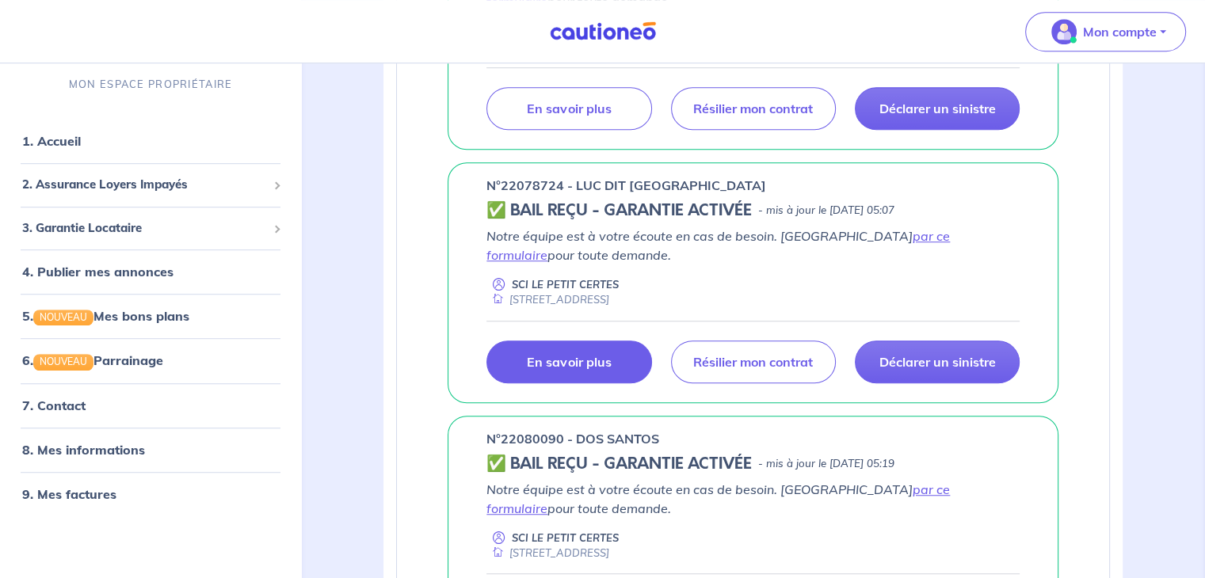
click at [596, 354] on p "En savoir plus" at bounding box center [569, 362] width 84 height 16
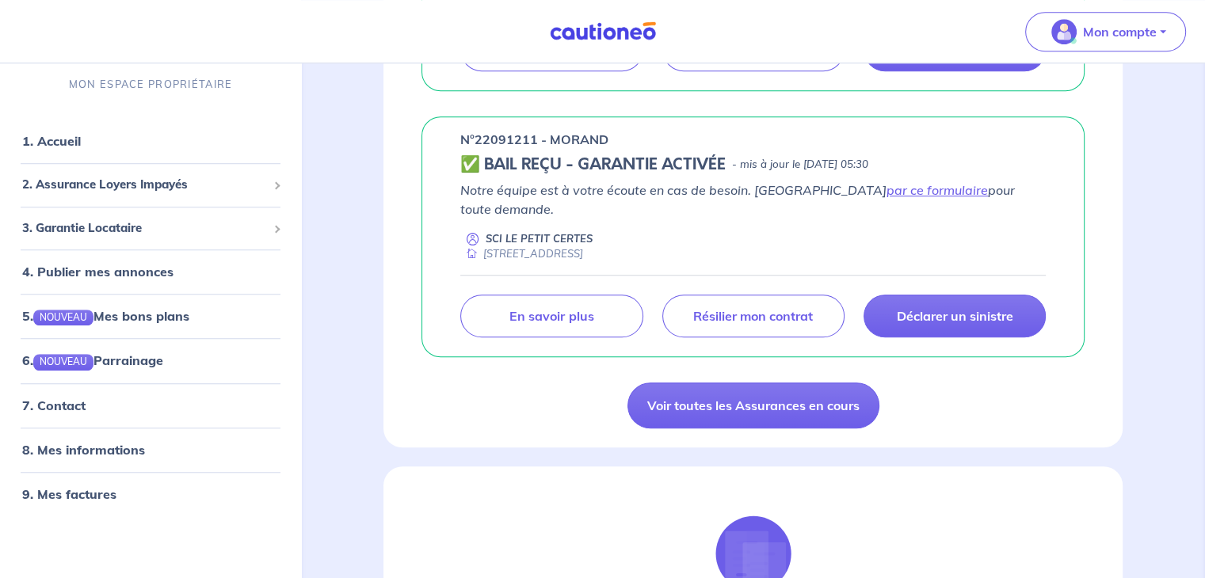
scroll to position [1251, 0]
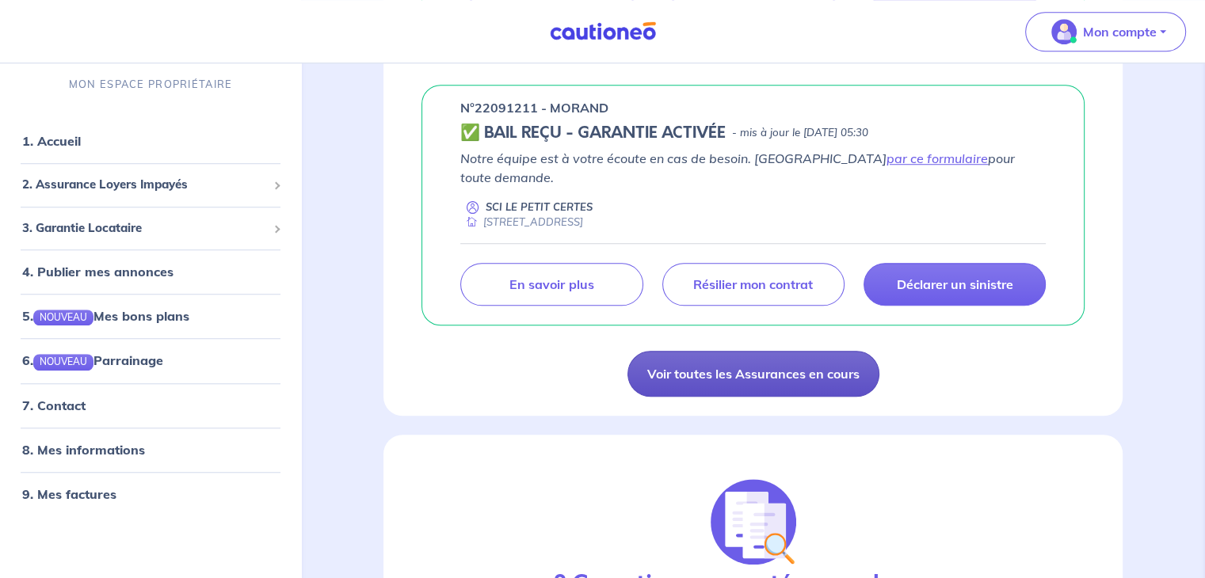
click at [844, 351] on link "Voir toutes les Assurances en cours" at bounding box center [753, 374] width 252 height 46
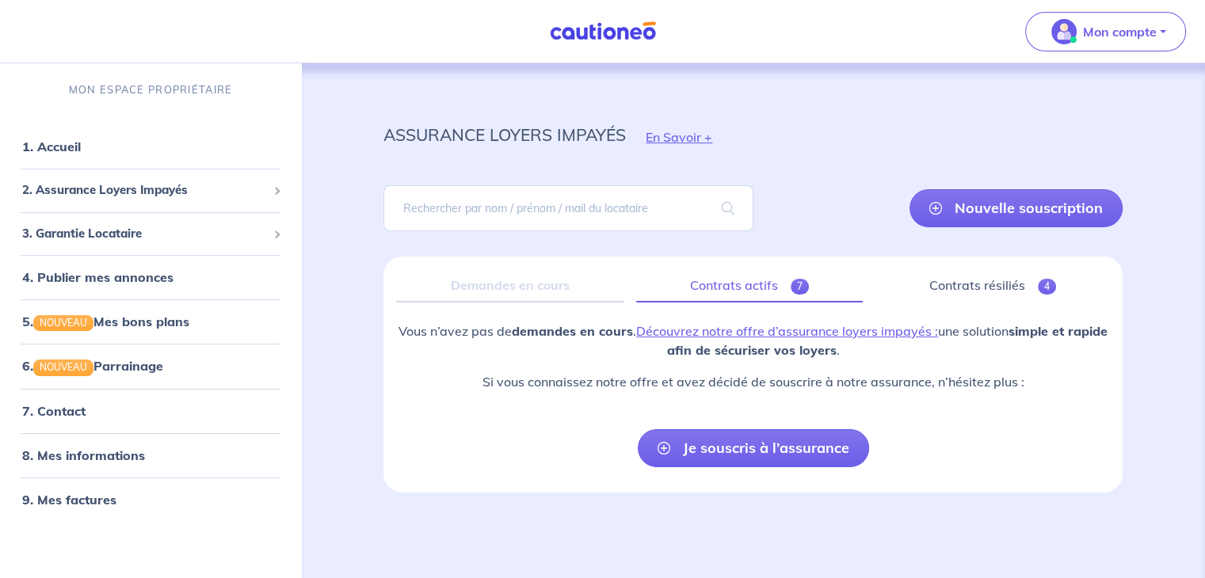
click at [779, 288] on link "Contrats actifs 7" at bounding box center [749, 285] width 227 height 33
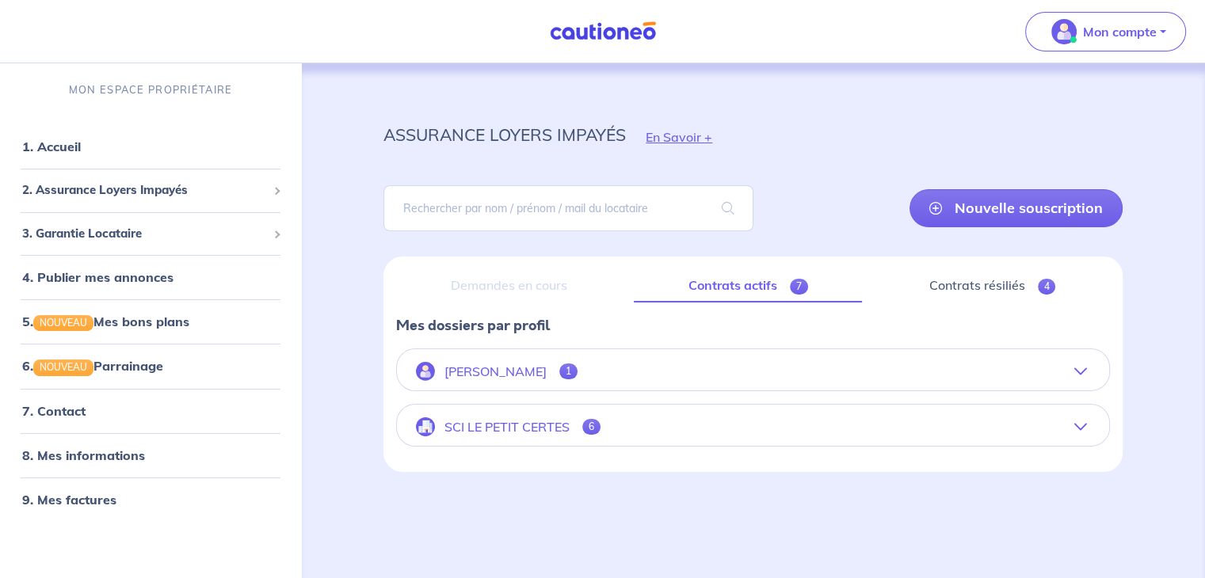
scroll to position [6, 0]
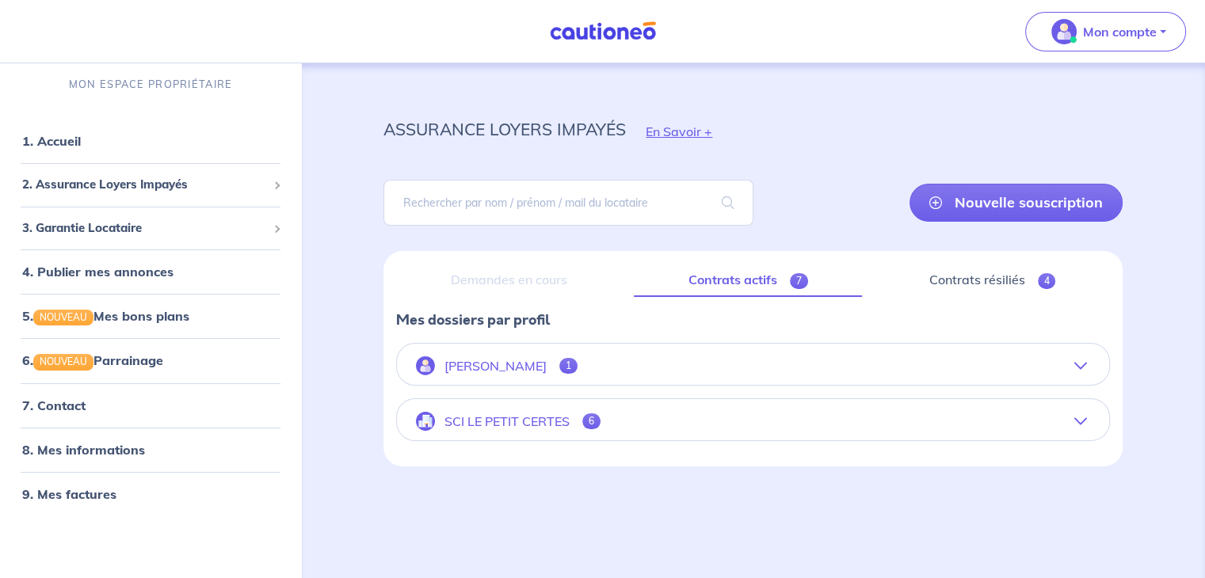
click at [1076, 415] on icon "button" at bounding box center [1080, 421] width 13 height 13
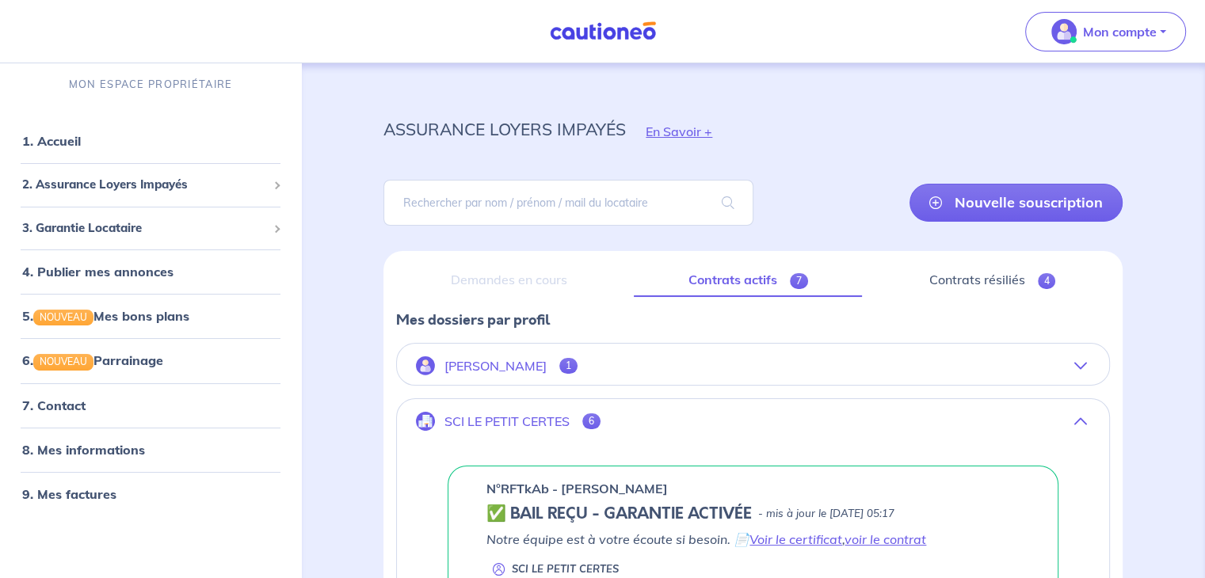
click at [1076, 415] on icon "button" at bounding box center [1080, 421] width 13 height 13
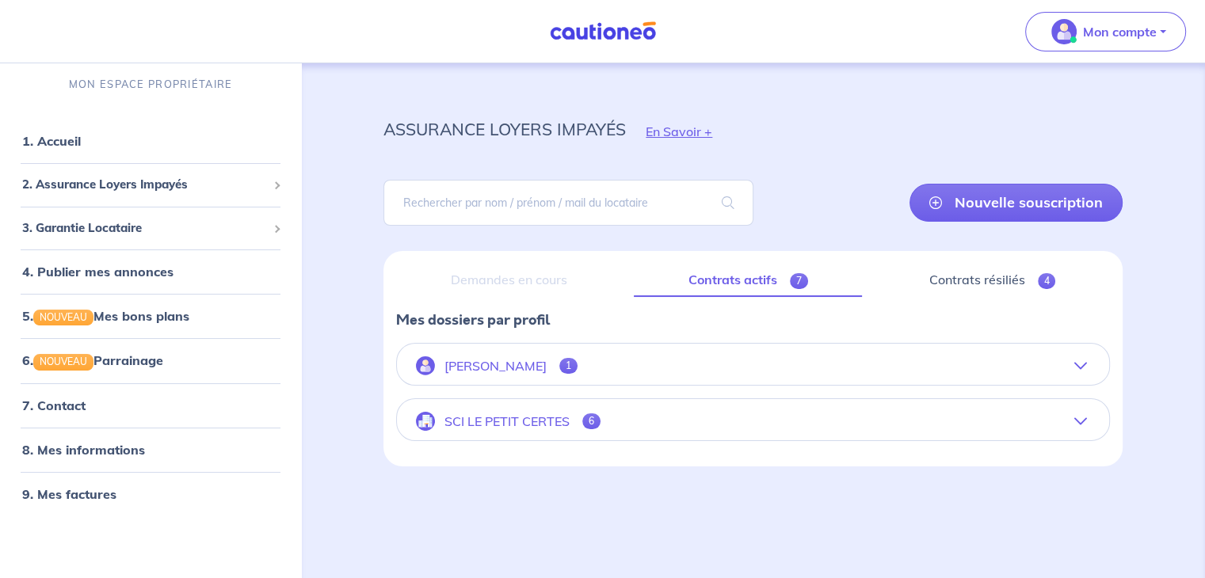
click at [1076, 415] on icon "button" at bounding box center [1080, 421] width 13 height 13
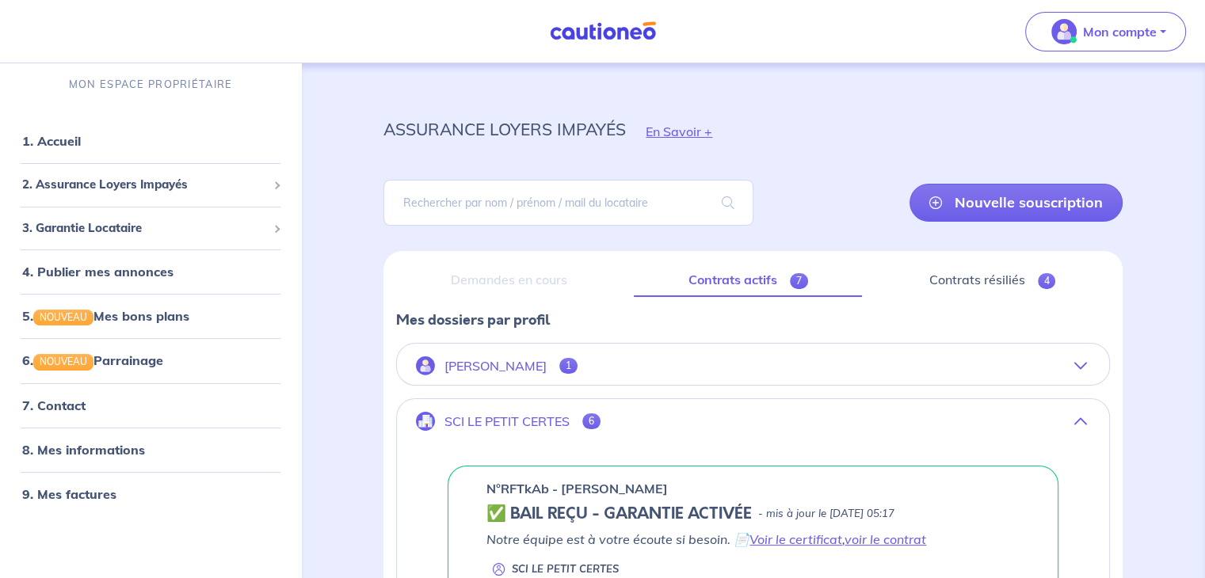
click at [1076, 415] on icon "button" at bounding box center [1080, 421] width 13 height 13
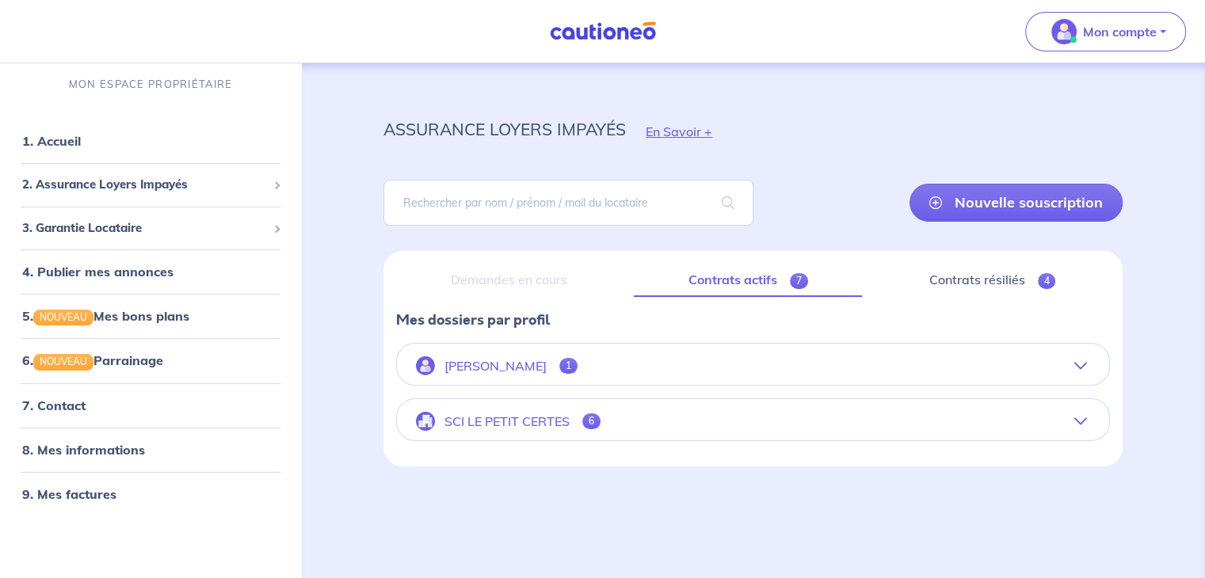
click at [1076, 415] on icon "button" at bounding box center [1080, 421] width 13 height 13
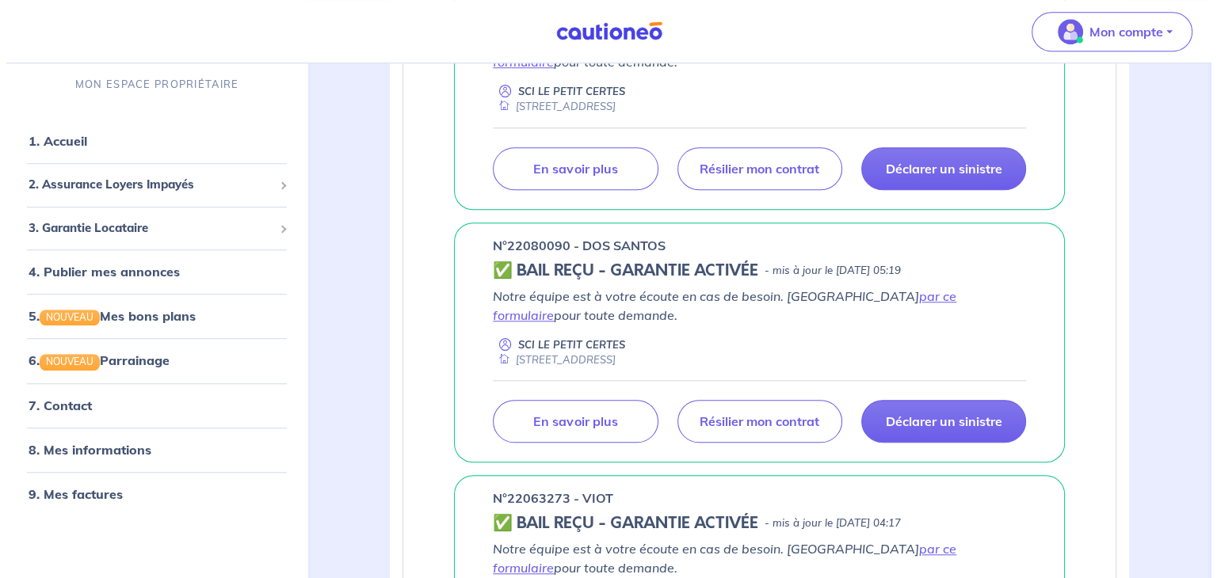
scroll to position [1232, 0]
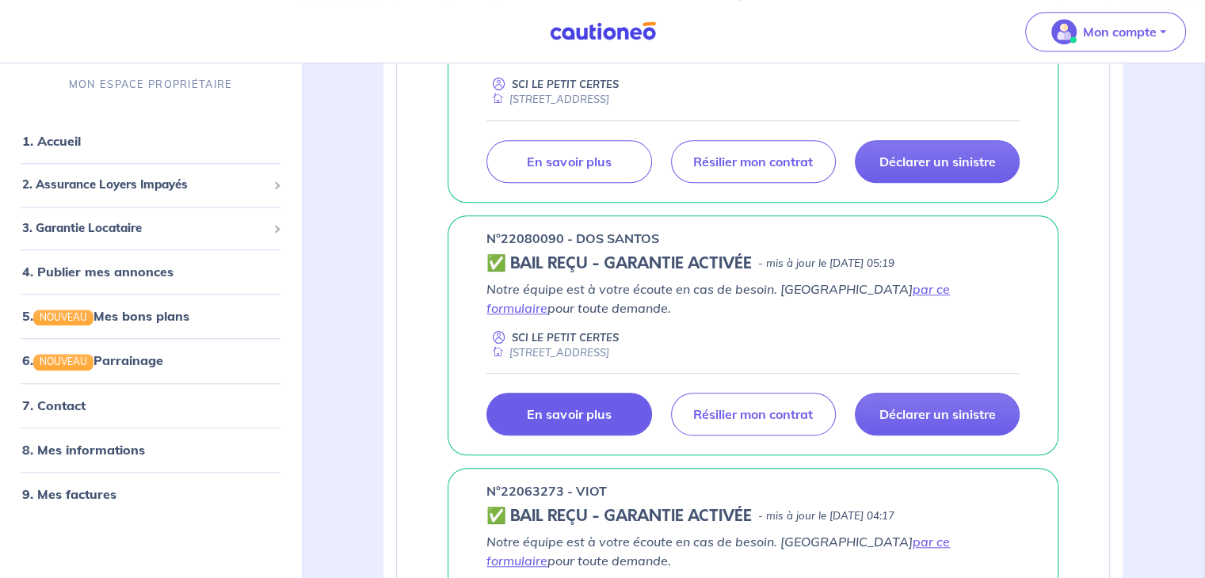
click at [559, 412] on p "En savoir plus" at bounding box center [569, 414] width 84 height 16
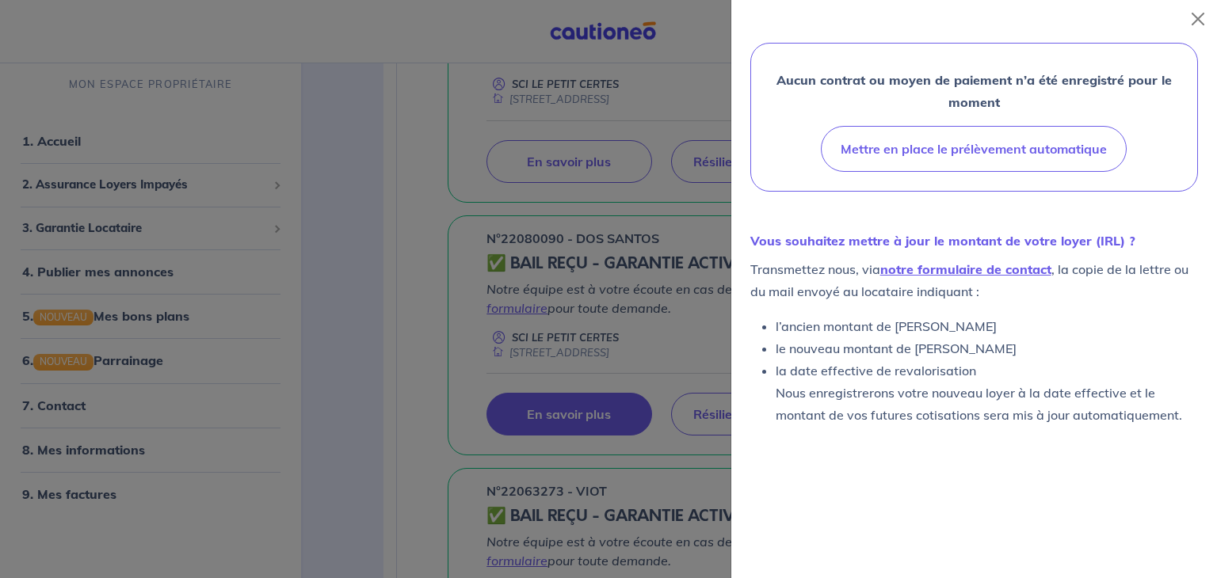
scroll to position [511, 0]
click at [935, 277] on link "notre formulaire de contact" at bounding box center [965, 269] width 171 height 16
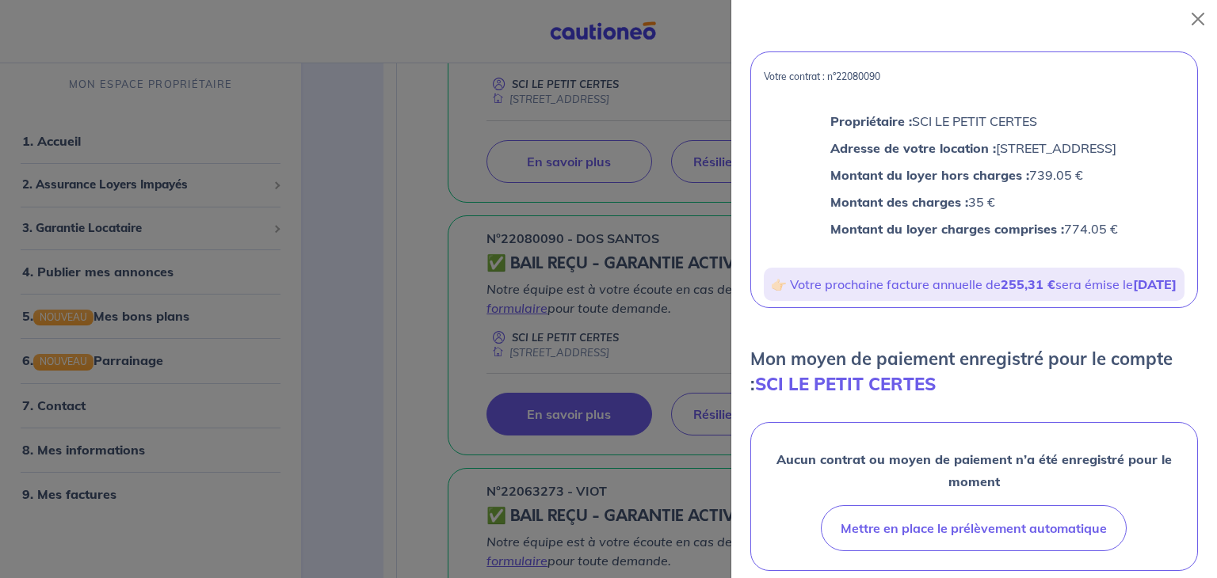
scroll to position [97, 0]
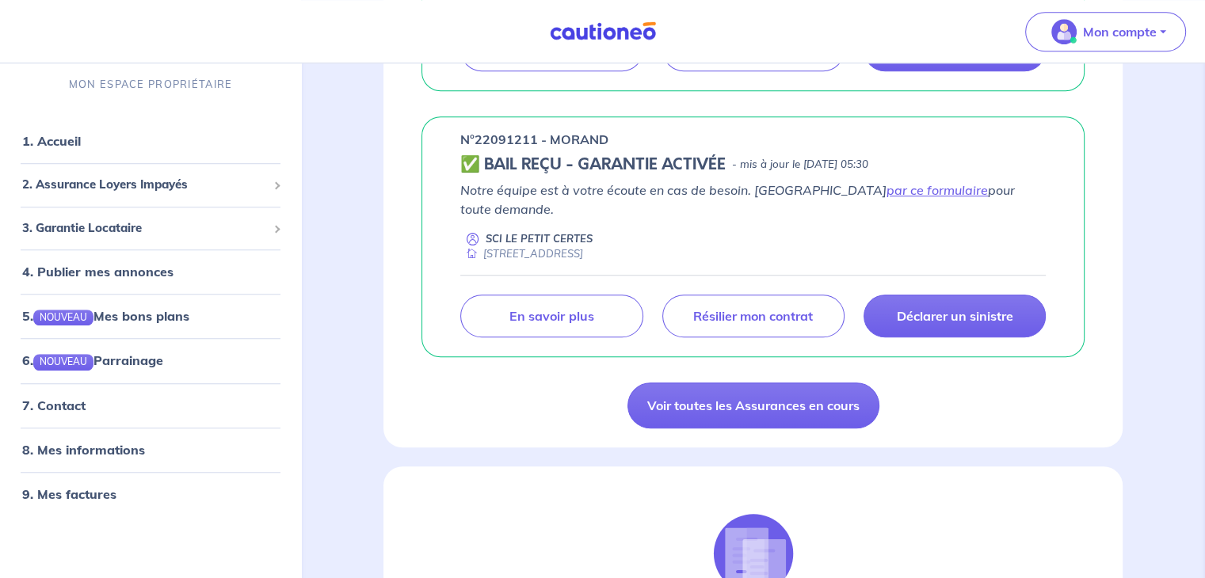
scroll to position [1232, 0]
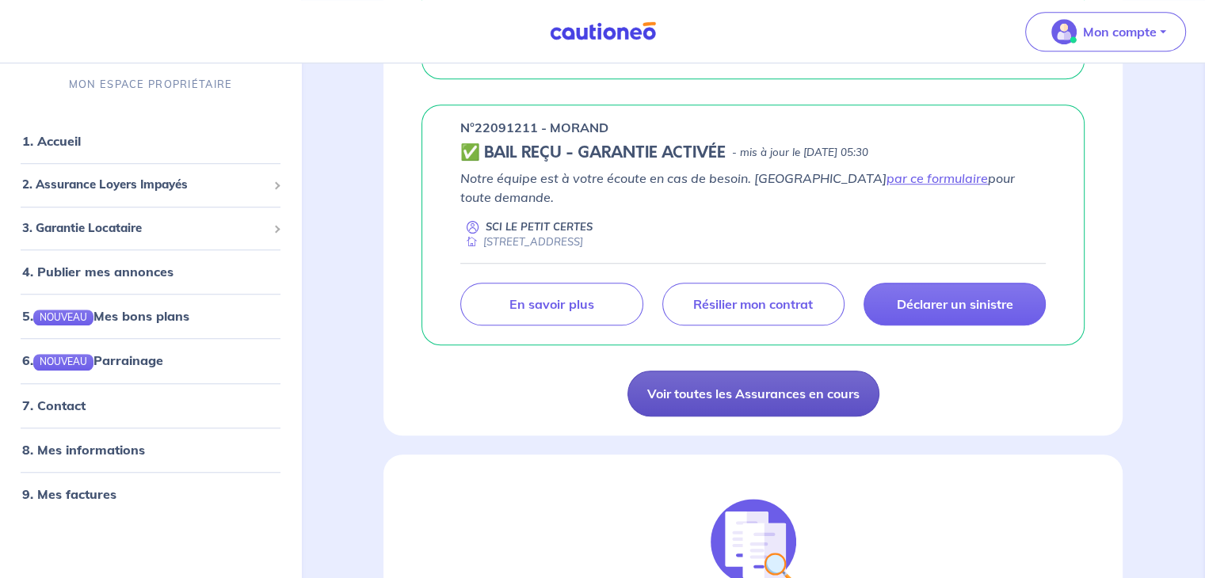
click at [716, 378] on link "Voir toutes les Assurances en cours" at bounding box center [753, 394] width 252 height 46
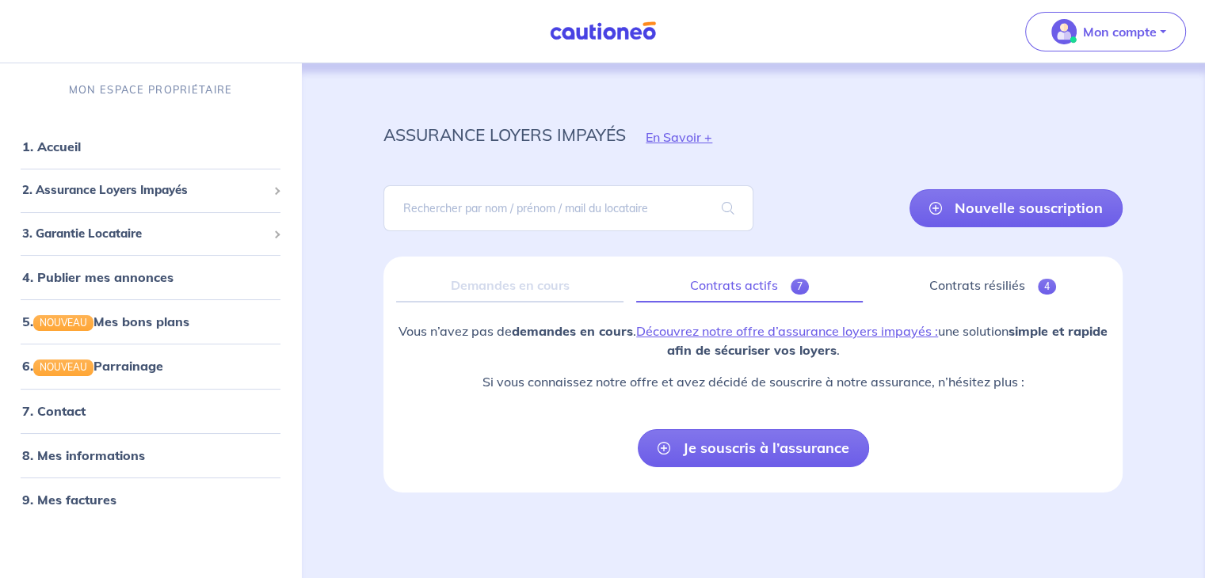
click at [726, 278] on link "Contrats actifs 7" at bounding box center [749, 285] width 227 height 33
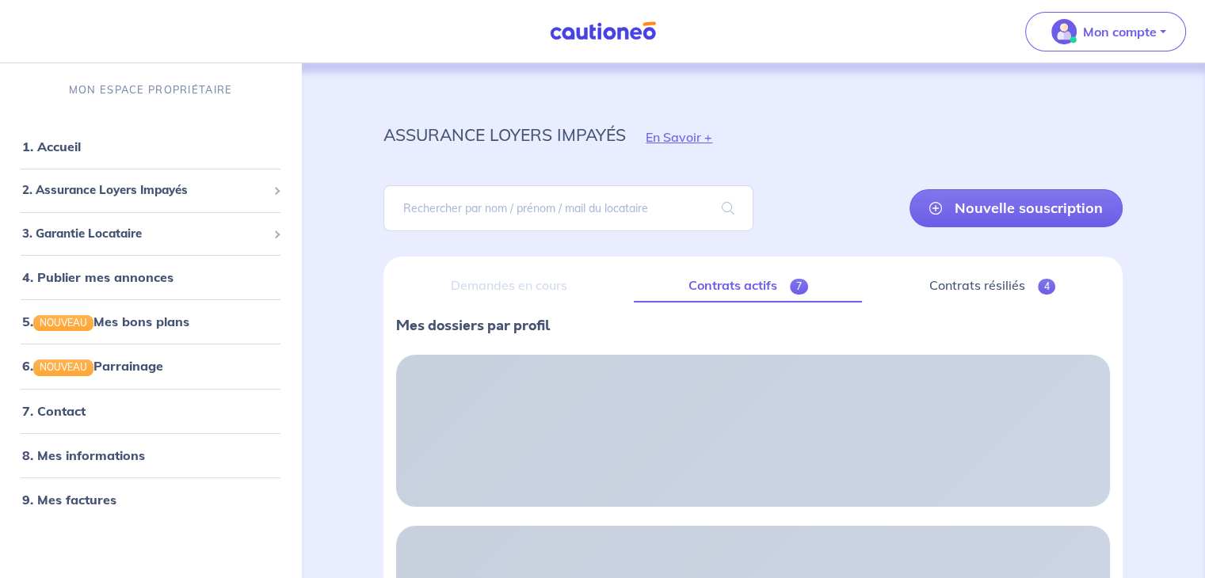
scroll to position [6, 0]
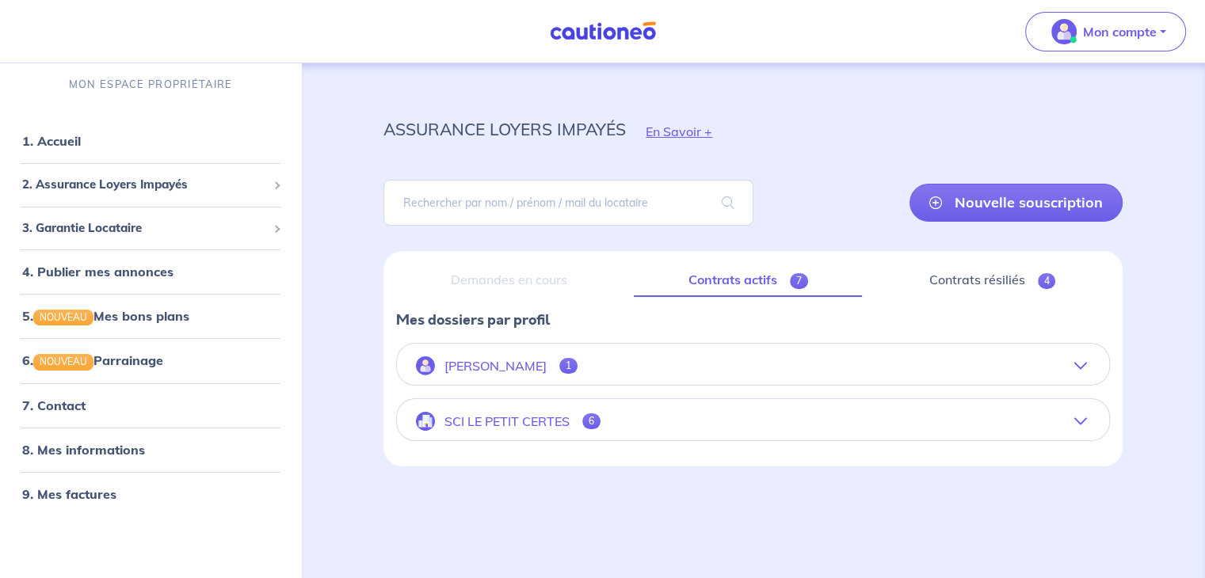
click at [1078, 428] on button "SCI LE PETIT CERTES 6" at bounding box center [753, 421] width 712 height 38
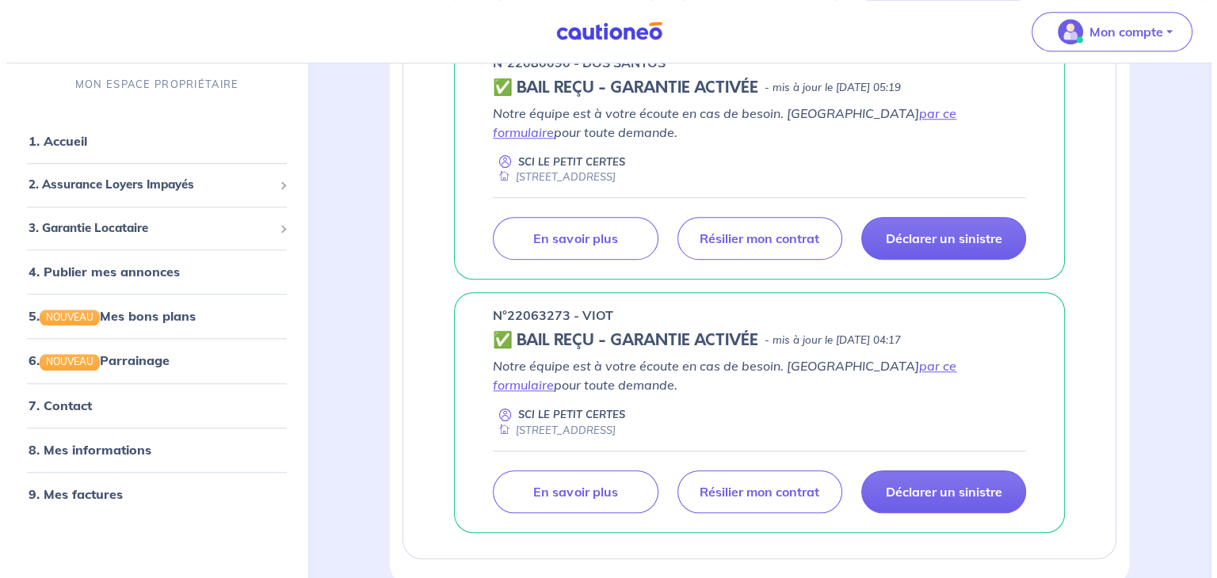
scroll to position [1400, 0]
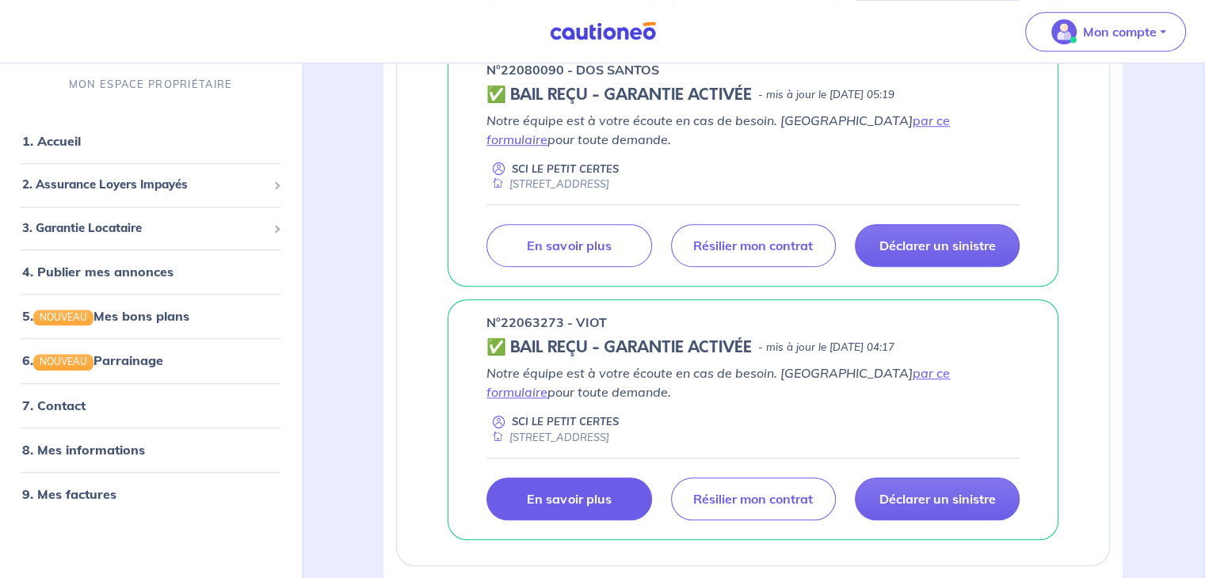
click at [586, 491] on p "En savoir plus" at bounding box center [569, 499] width 84 height 16
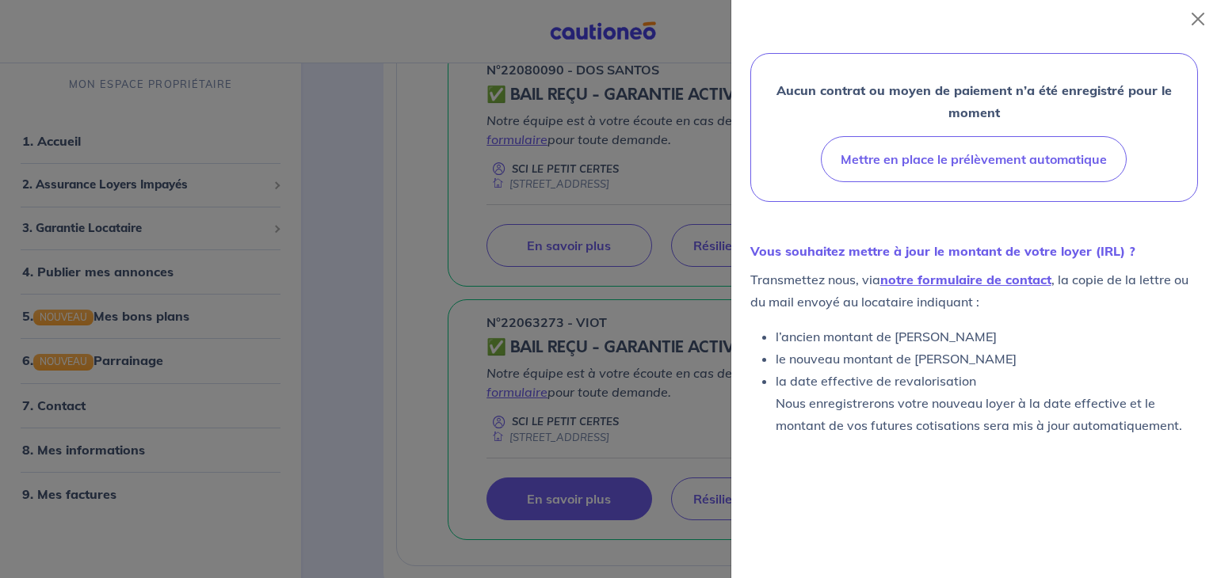
scroll to position [520, 0]
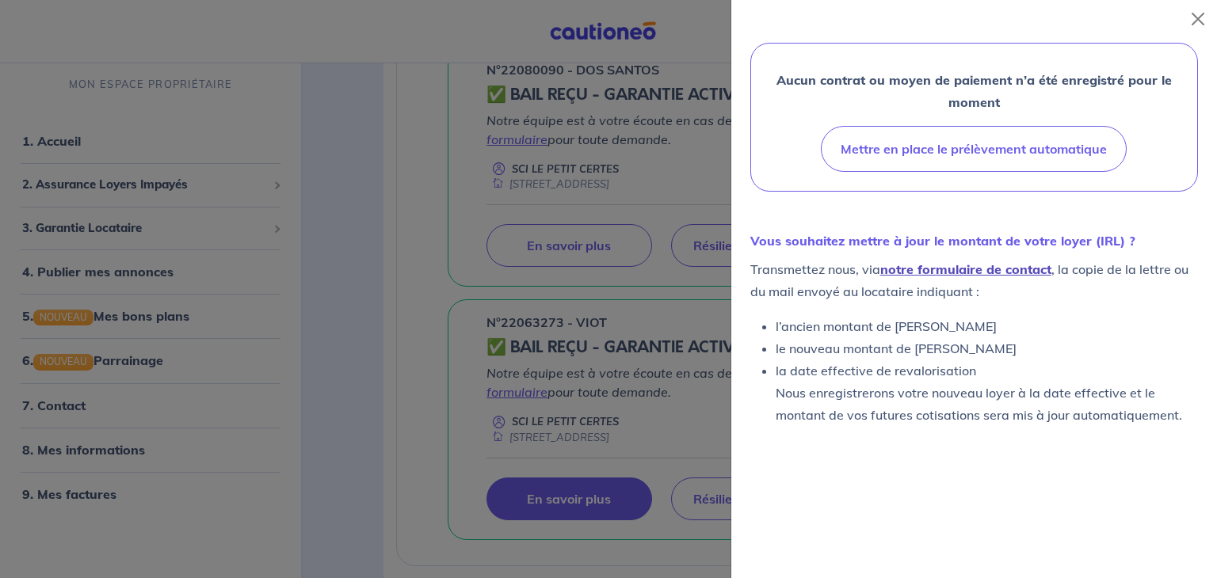
click at [998, 272] on link "notre formulaire de contact" at bounding box center [965, 269] width 171 height 16
